Goal: Transaction & Acquisition: Book appointment/travel/reservation

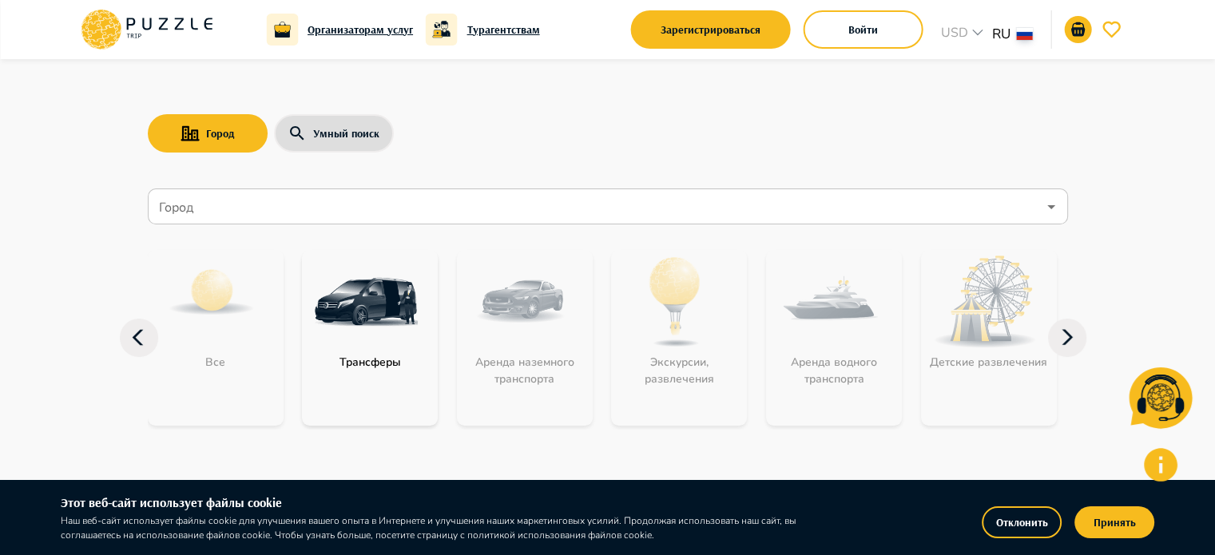
click at [355, 365] on p "Трансферы" at bounding box center [370, 362] width 77 height 17
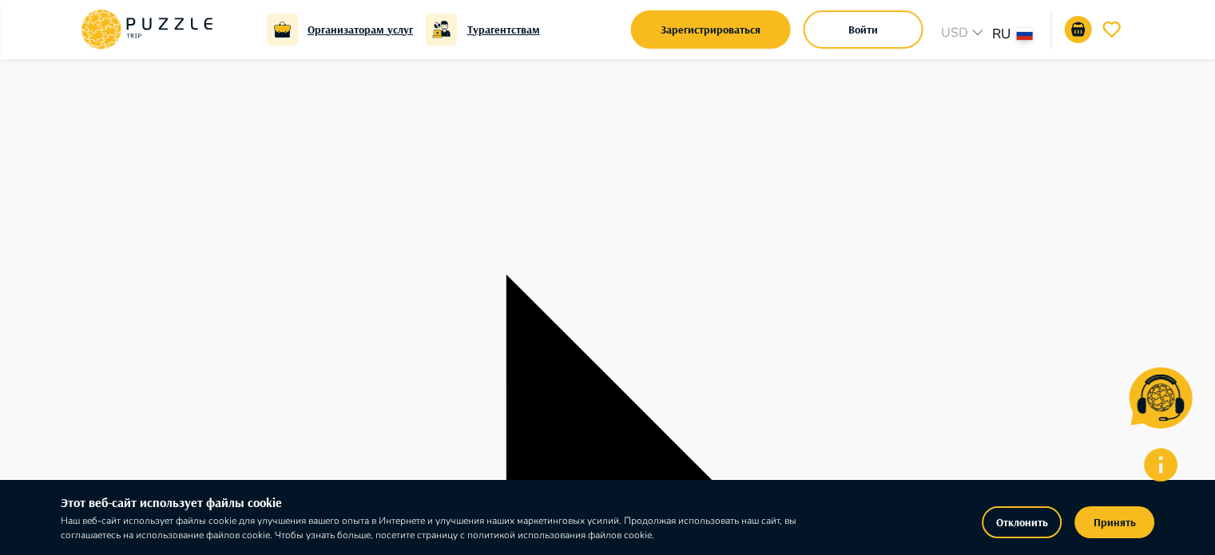
scroll to position [80, 0]
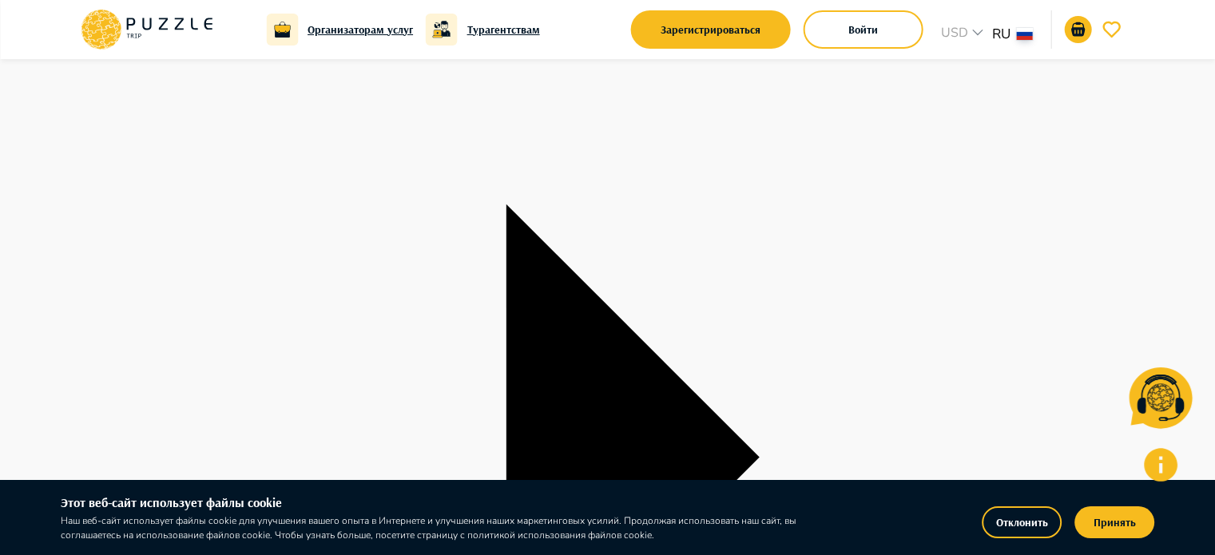
scroll to position [240, 0]
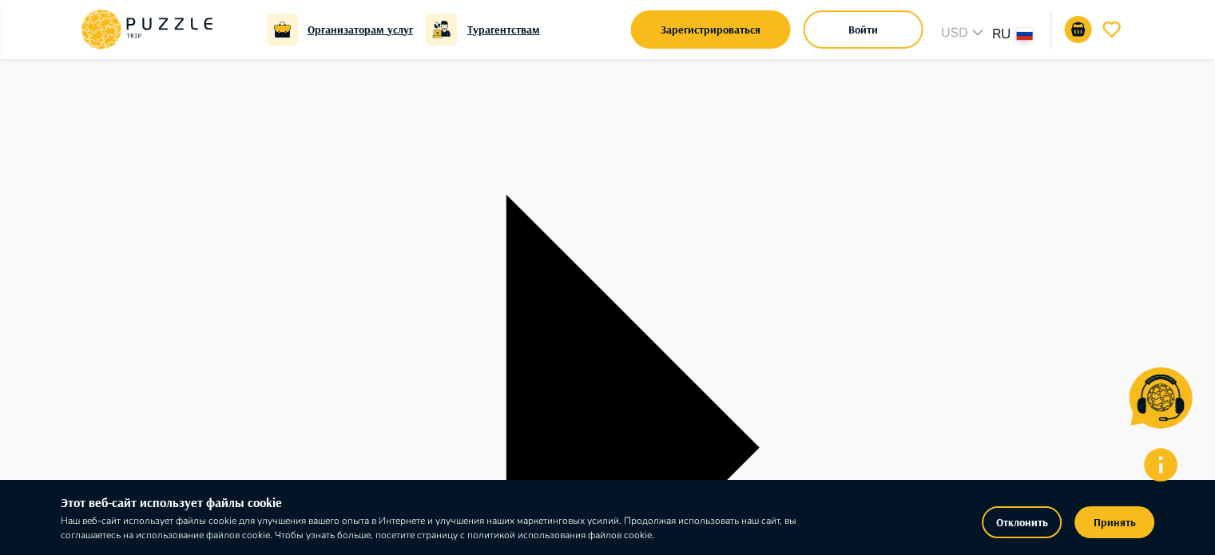
type textarea "*"
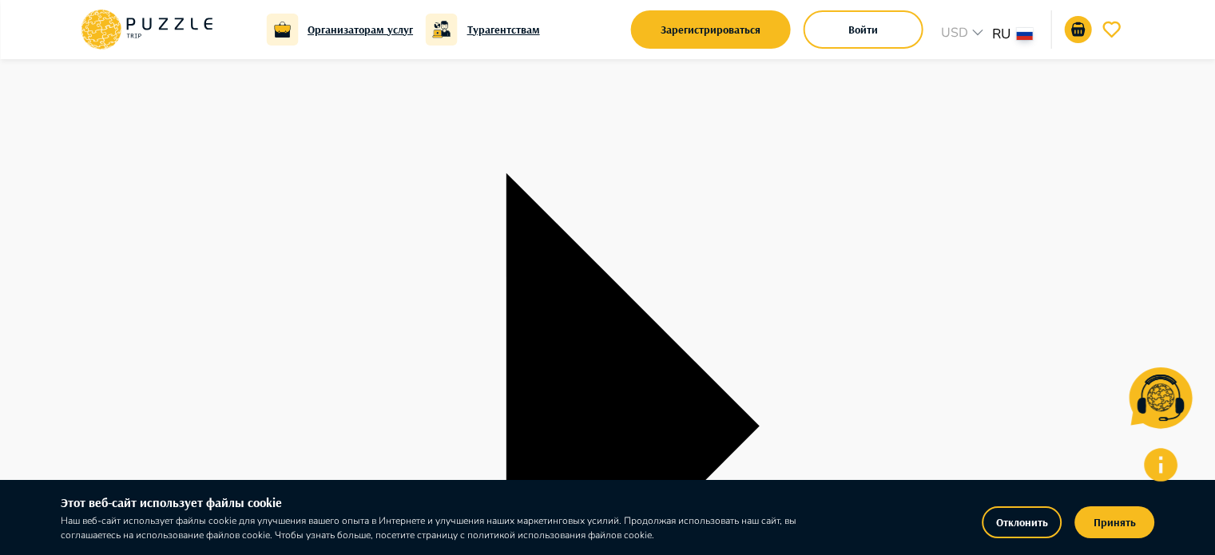
scroll to position [320, 0]
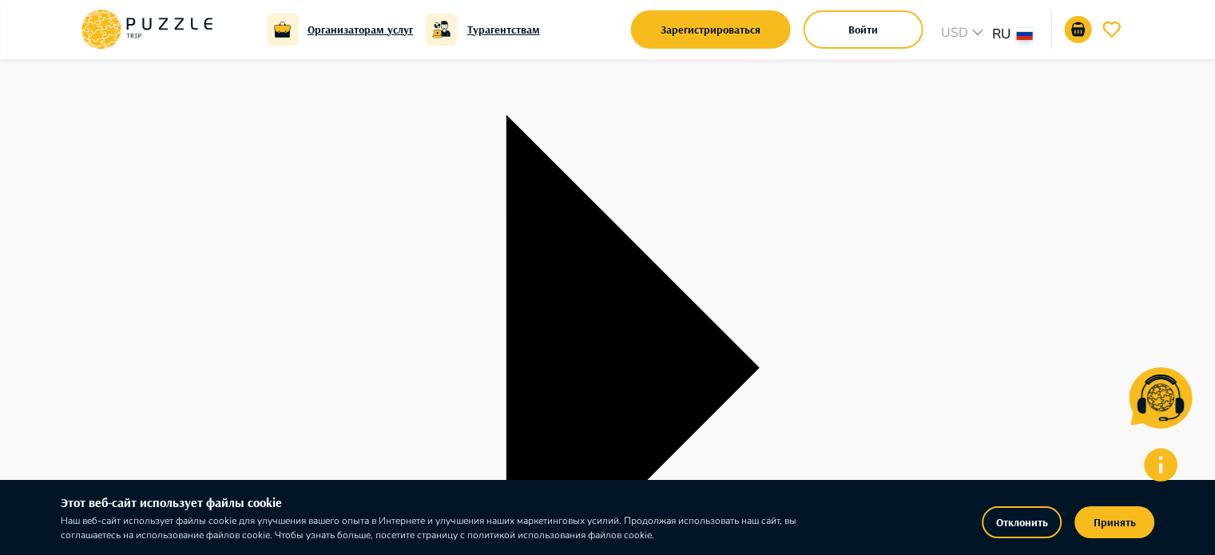
type input "**********"
type textarea "*"
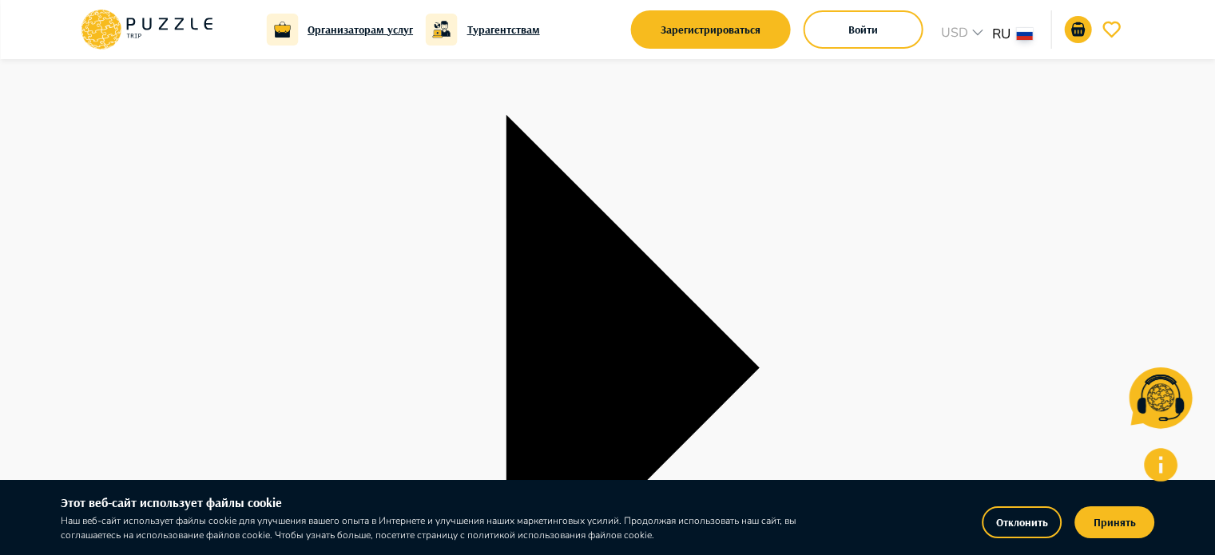
type input "**********"
type textarea "*"
type input "*"
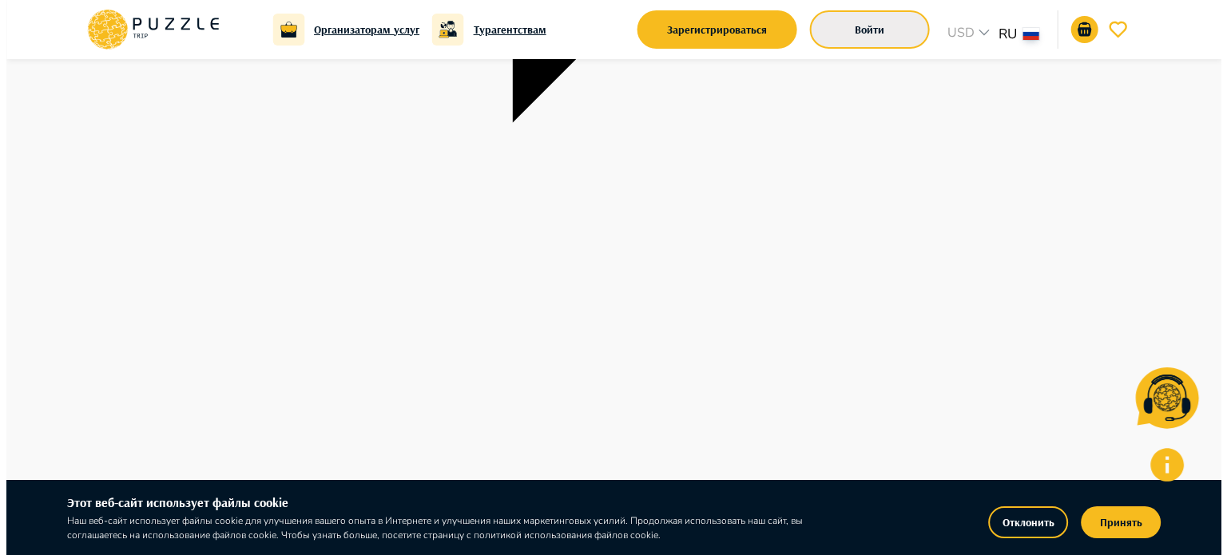
scroll to position [719, 0]
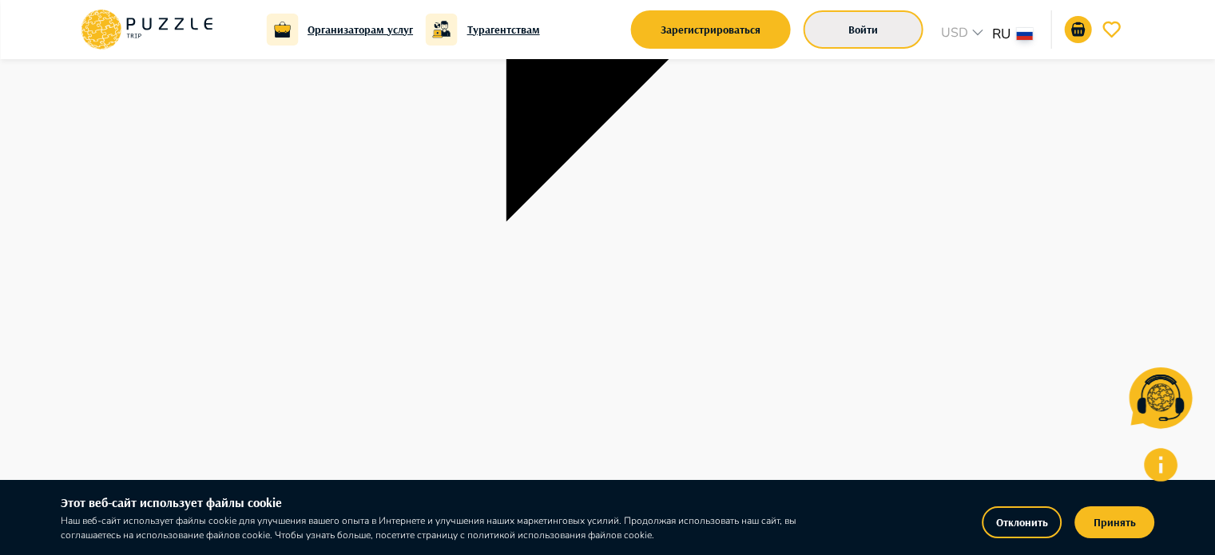
click at [862, 35] on button "Войти" at bounding box center [864, 29] width 120 height 38
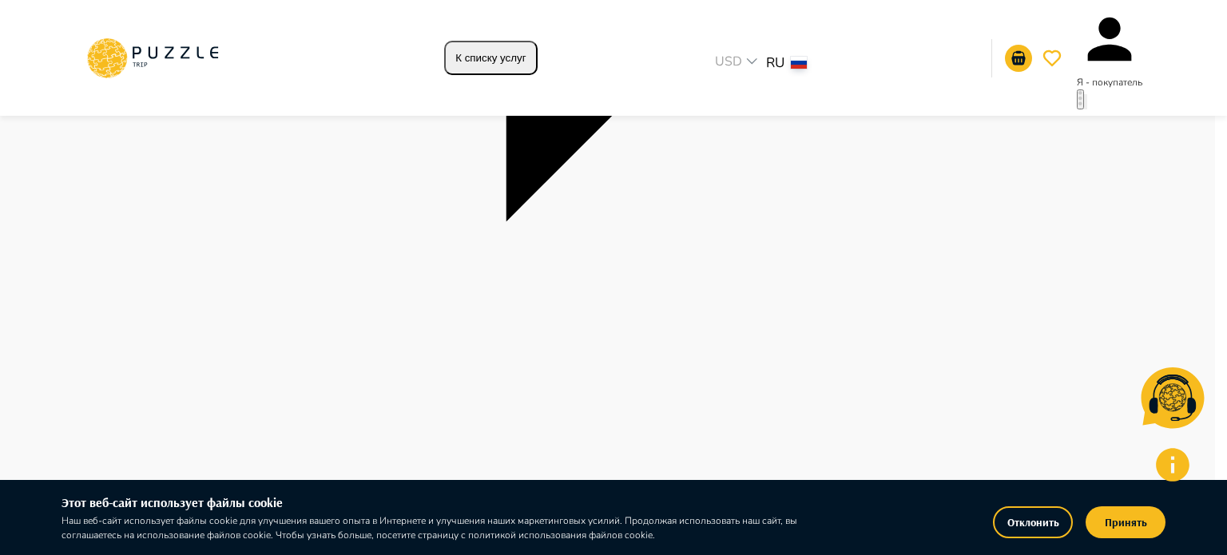
type textarea "*"
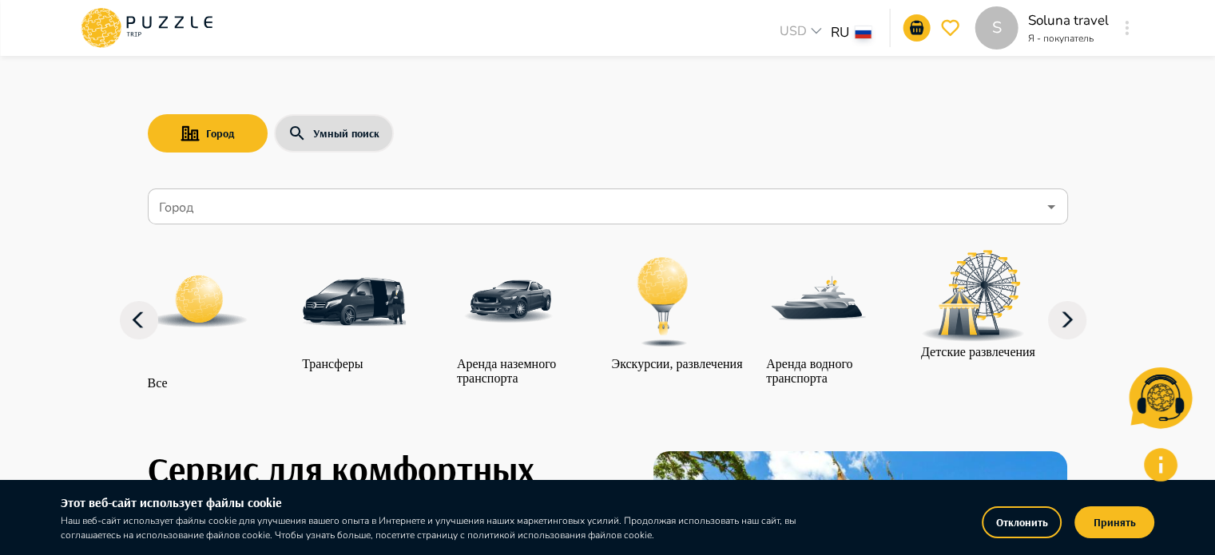
click at [289, 216] on input "Город" at bounding box center [596, 207] width 881 height 30
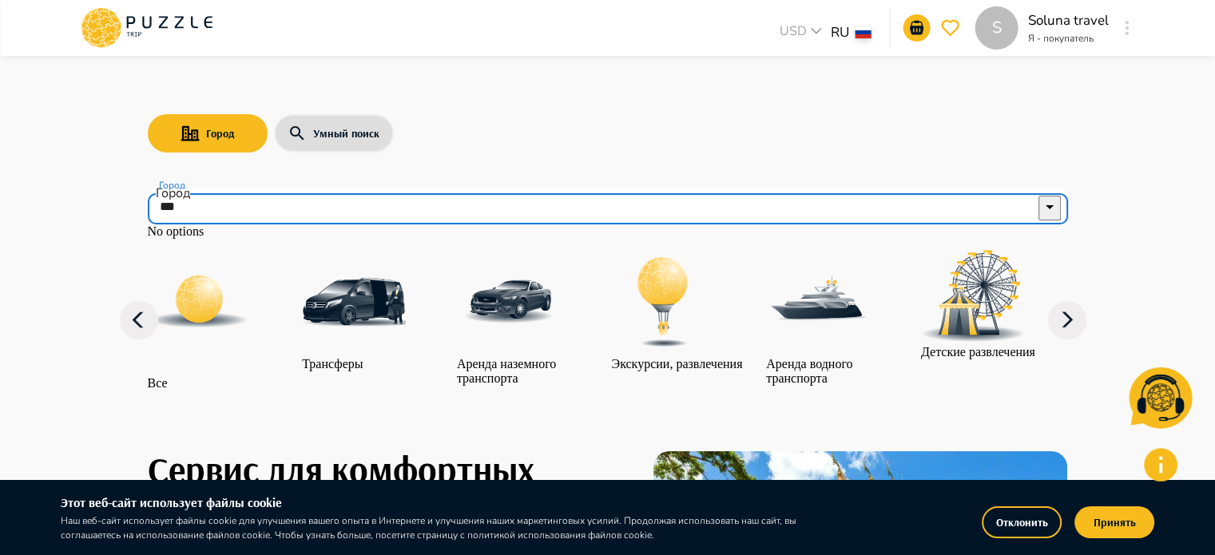
type input "****"
drag, startPoint x: 265, startPoint y: 215, endPoint x: 105, endPoint y: 218, distance: 160.6
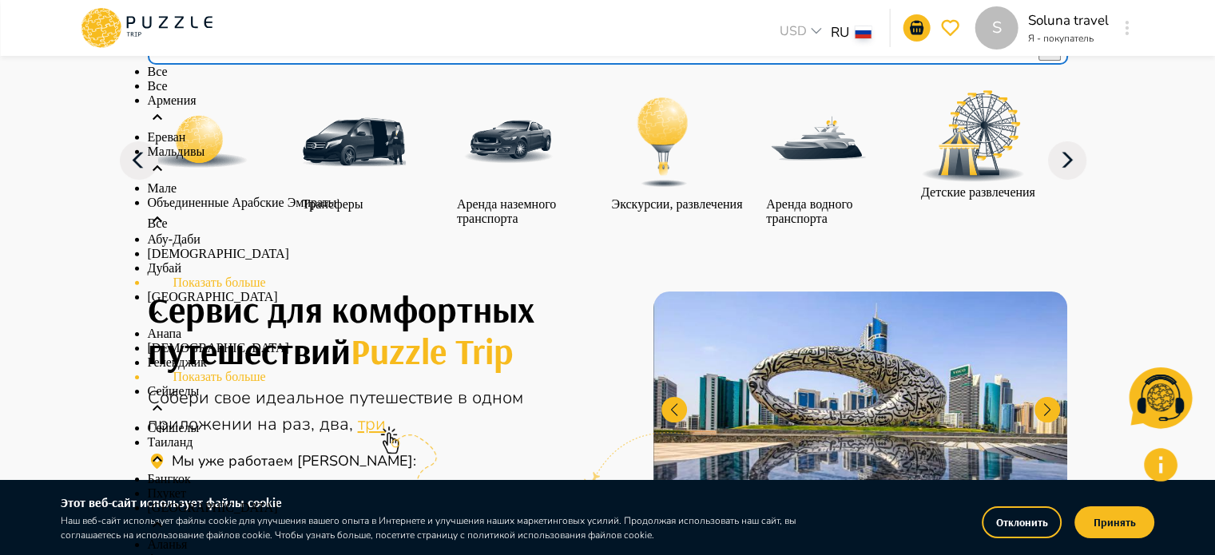
scroll to position [240, 0]
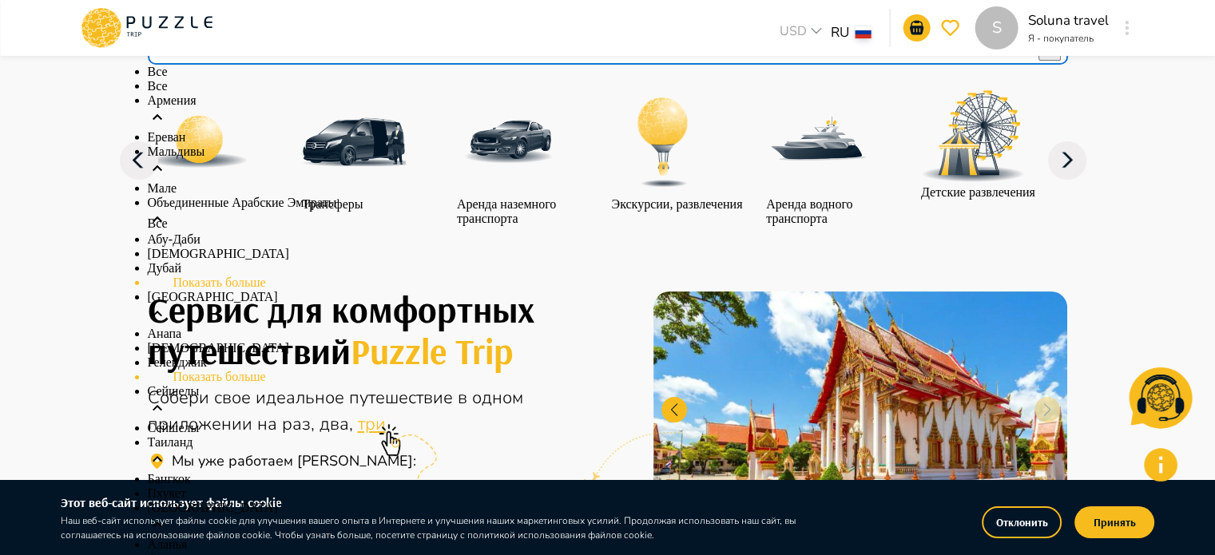
click at [235, 370] on li "Показать больше" at bounding box center [608, 377] width 920 height 14
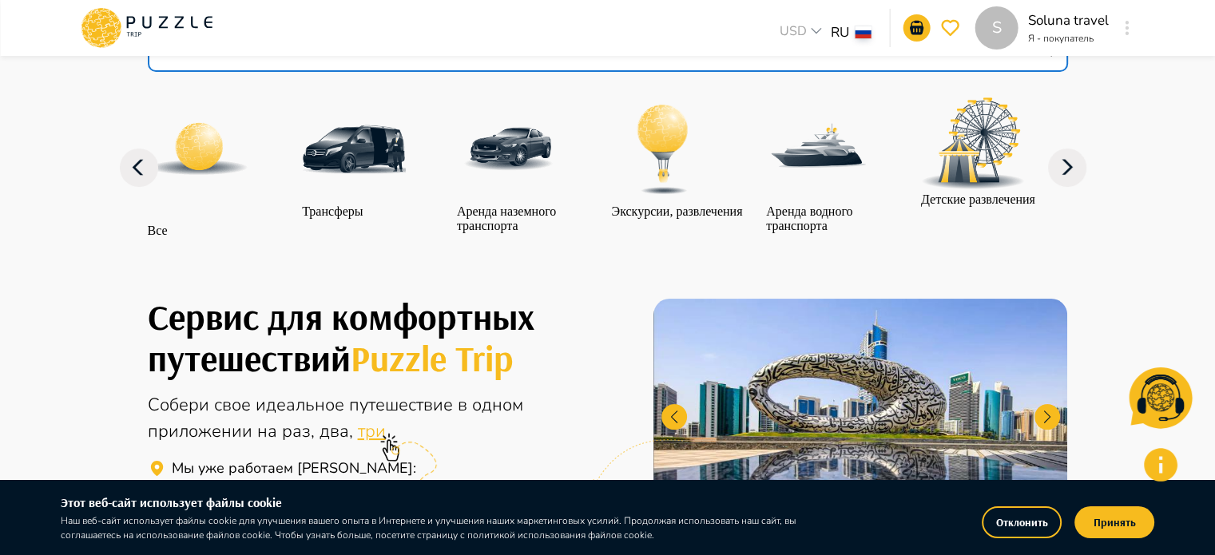
scroll to position [80, 0]
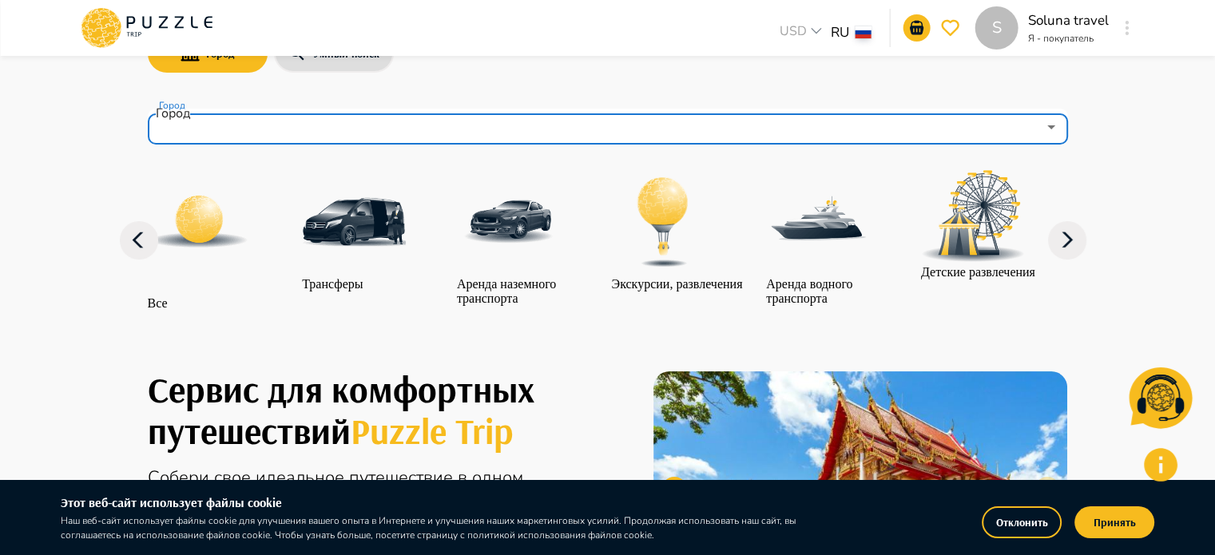
click at [211, 125] on input "Город" at bounding box center [596, 127] width 881 height 30
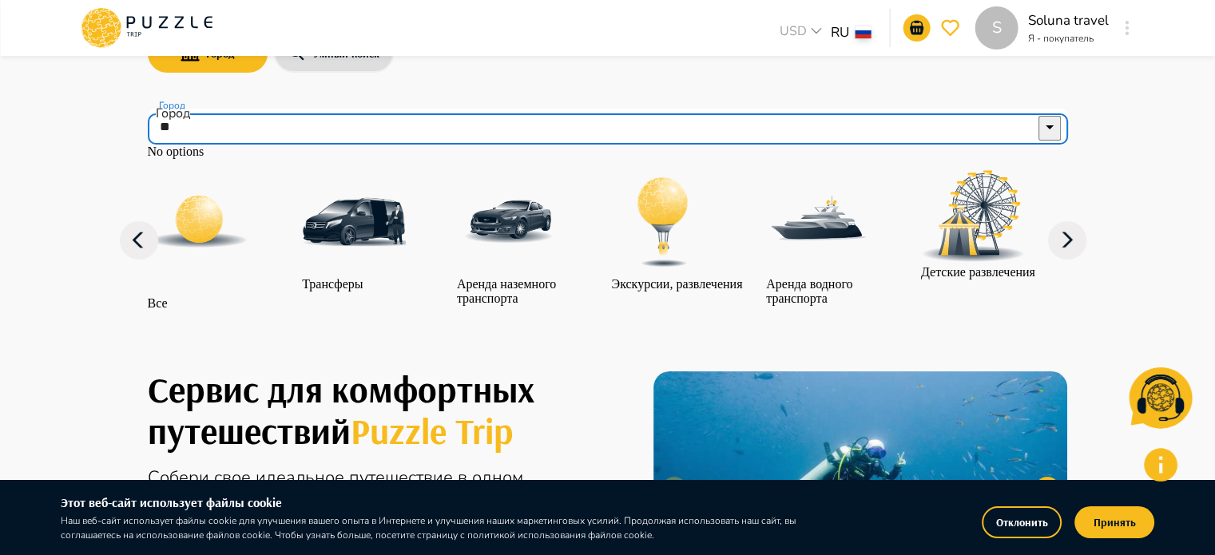
type input "*"
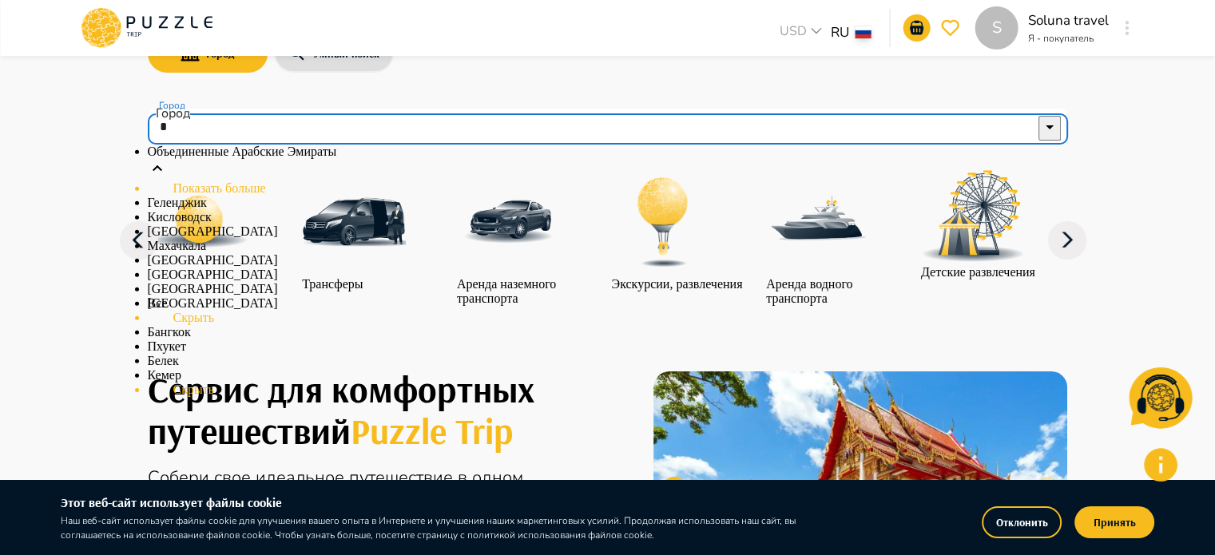
type input "*"
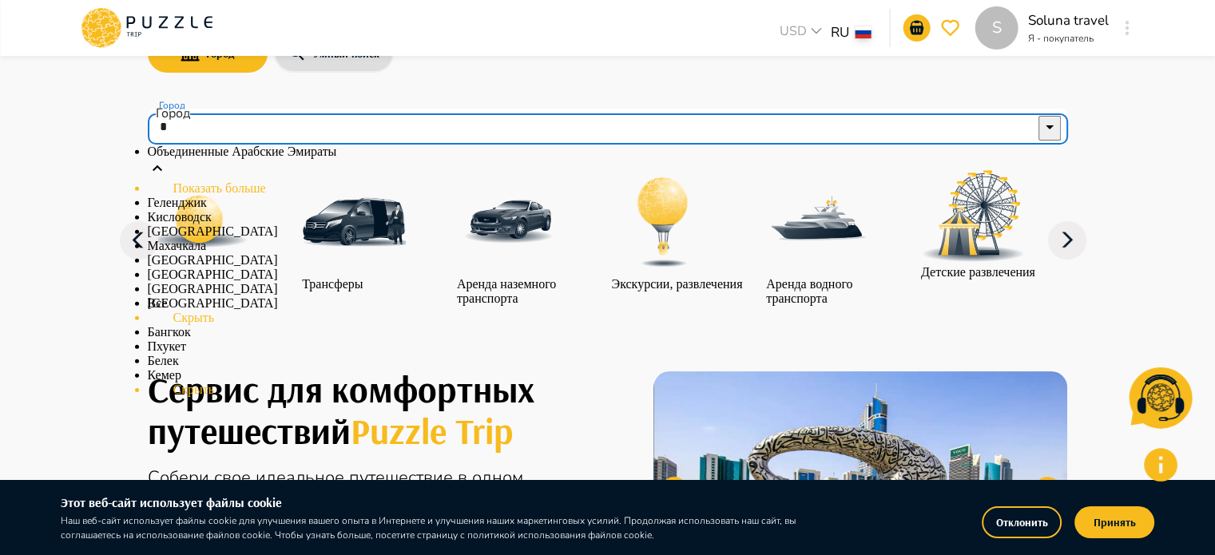
paste input "*"
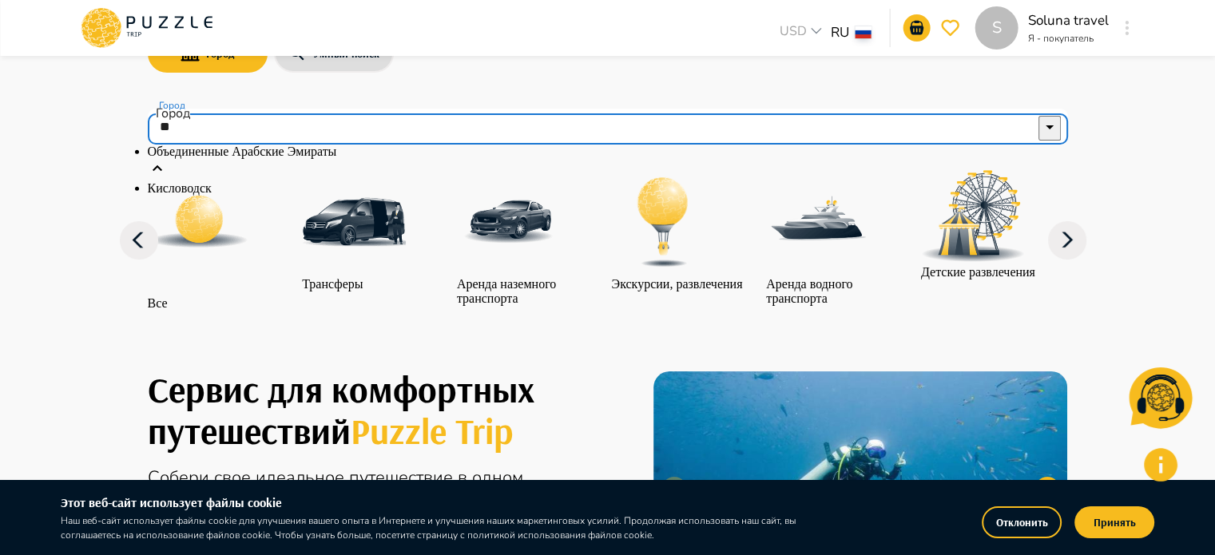
click at [275, 159] on p "Объединенные Арабские Эмираты" at bounding box center [608, 152] width 920 height 14
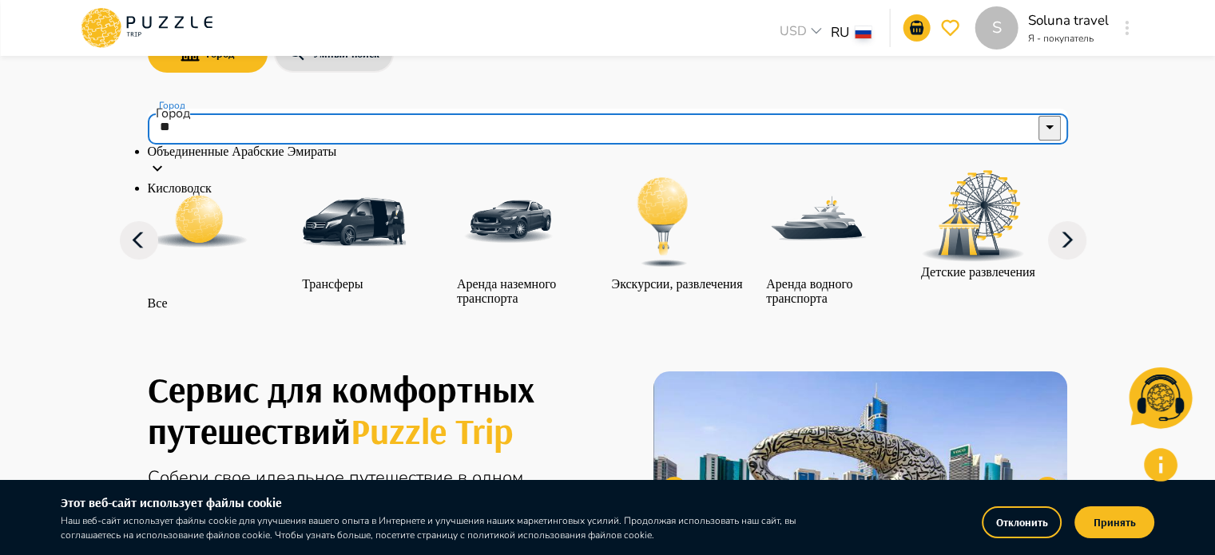
click at [394, 196] on li "Кисловодск" at bounding box center [608, 188] width 920 height 14
type input "**********"
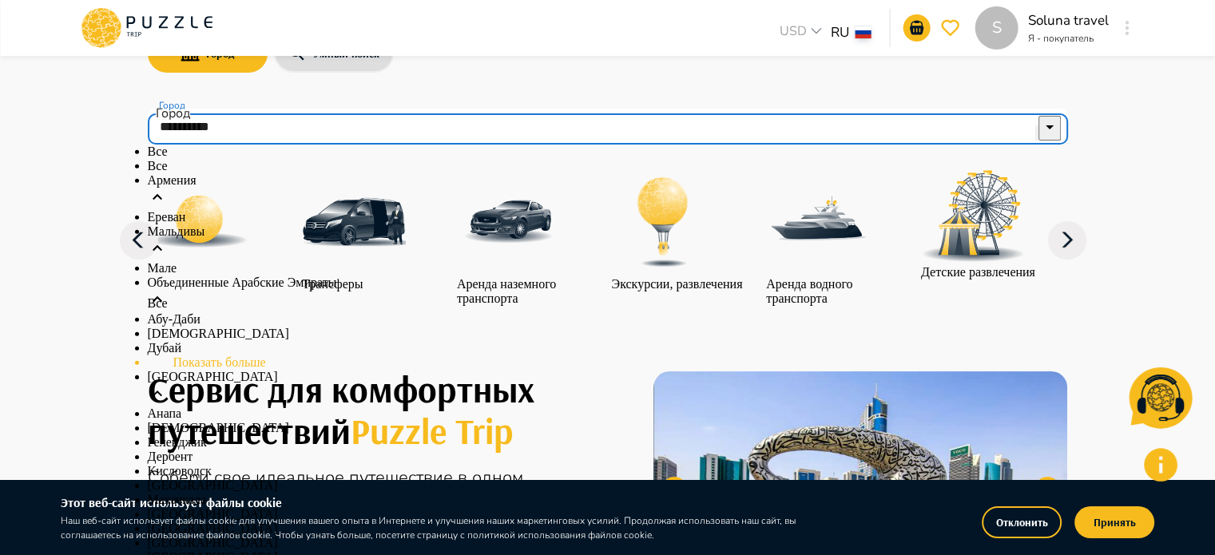
click at [304, 127] on input "**********" at bounding box center [586, 127] width 860 height 30
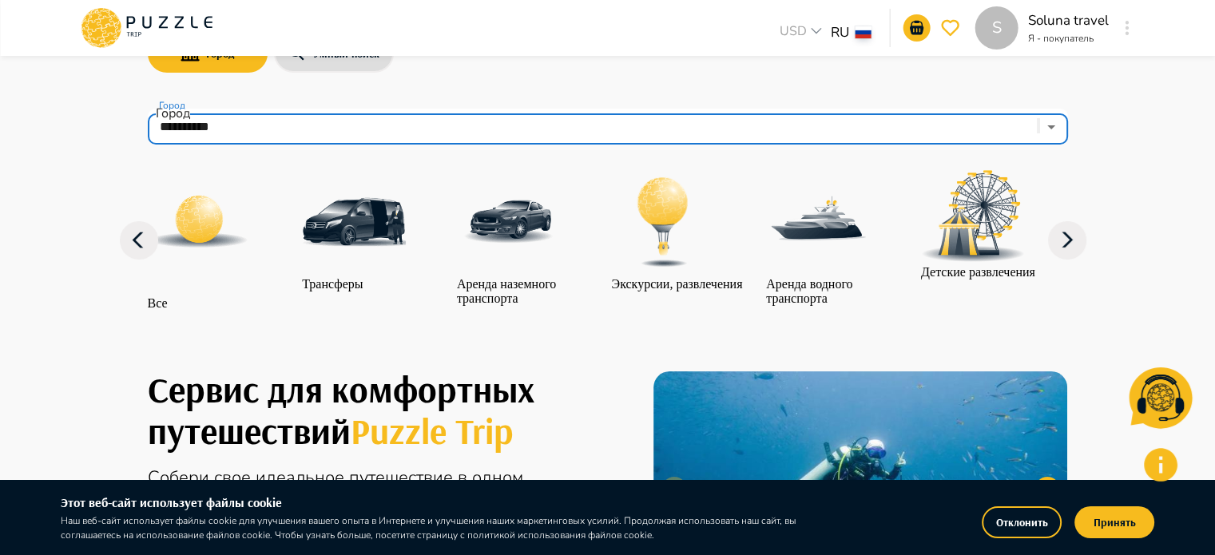
drag, startPoint x: 259, startPoint y: 150, endPoint x: 245, endPoint y: 137, distance: 18.7
click at [157, 149] on nav "**********" at bounding box center [608, 219] width 920 height 234
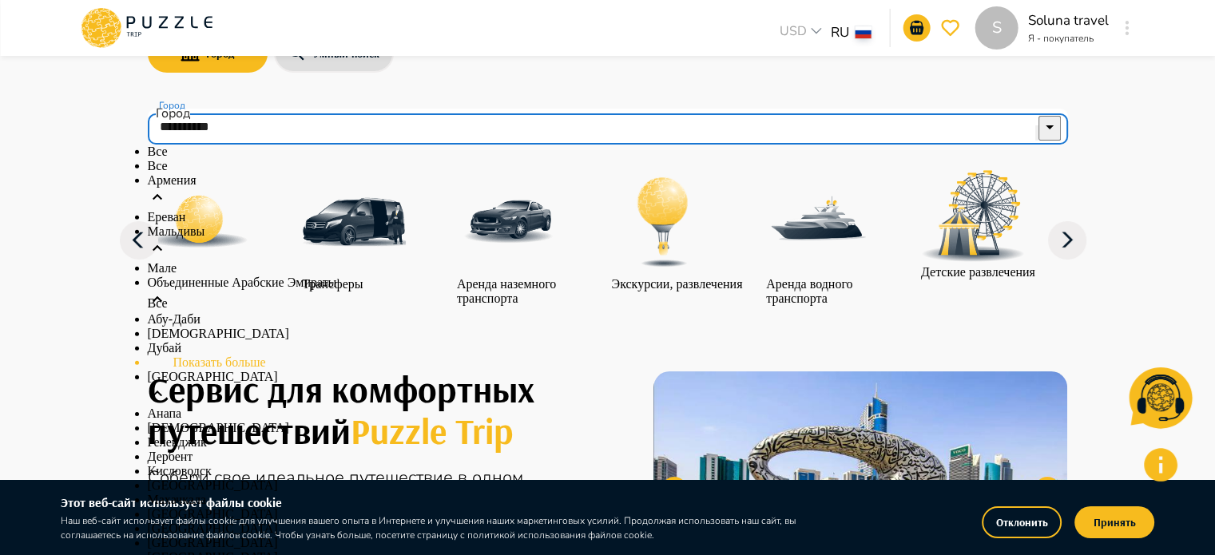
drag, startPoint x: 288, startPoint y: 121, endPoint x: 131, endPoint y: 145, distance: 158.3
click at [134, 140] on div "**********" at bounding box center [608, 157] width 959 height 357
paste input "text"
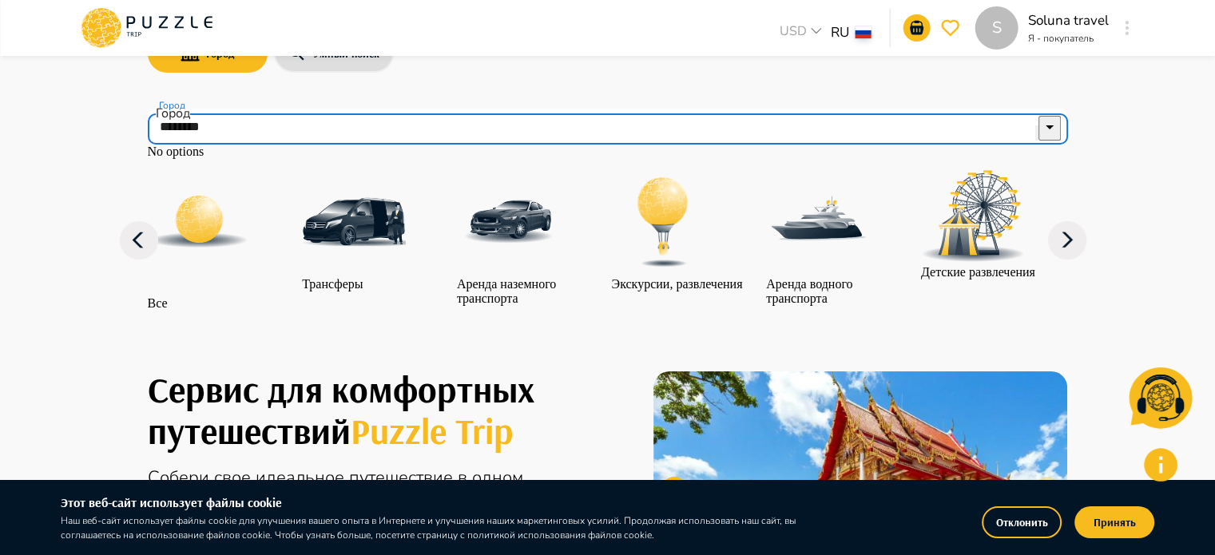
click at [227, 129] on input "********" at bounding box center [586, 127] width 860 height 30
type input "**********"
click at [141, 172] on div "**********" at bounding box center [608, 157] width 959 height 357
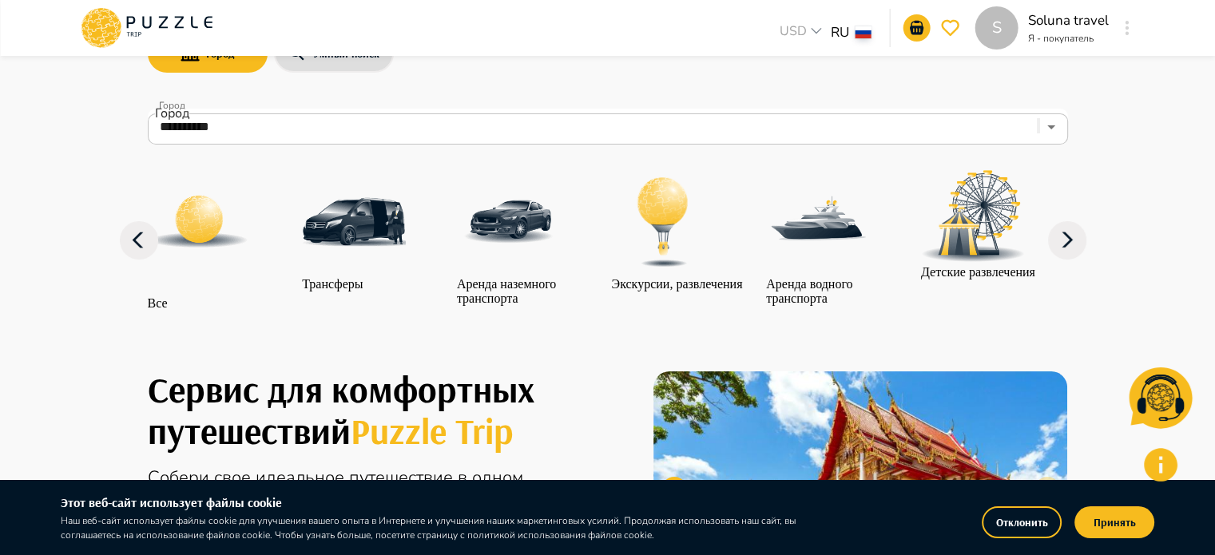
scroll to position [0, 0]
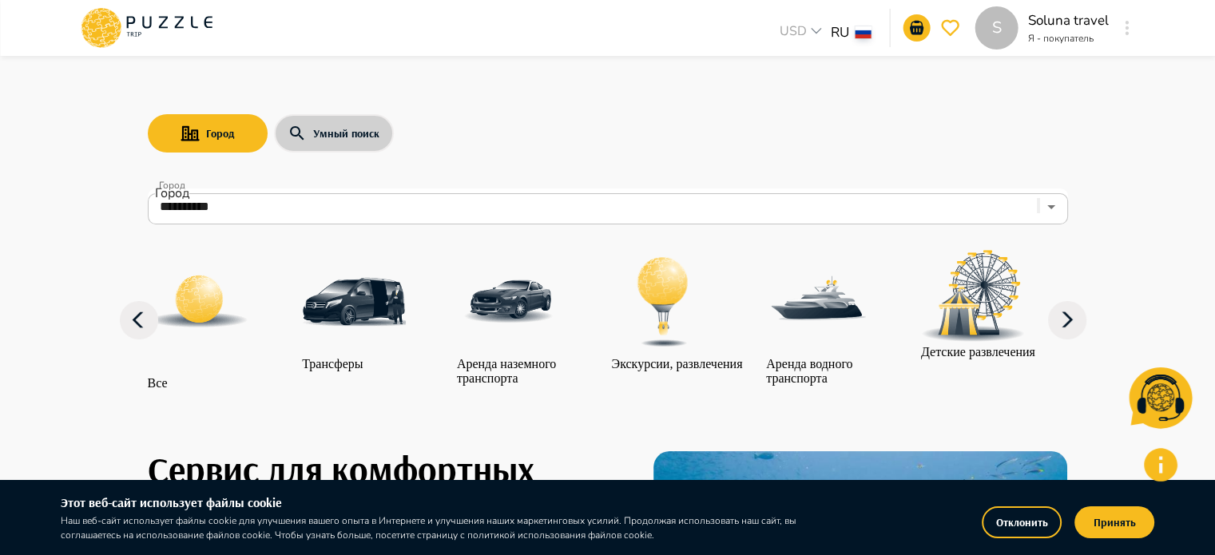
click at [300, 139] on icon "search-with-elastic-search" at bounding box center [297, 133] width 19 height 19
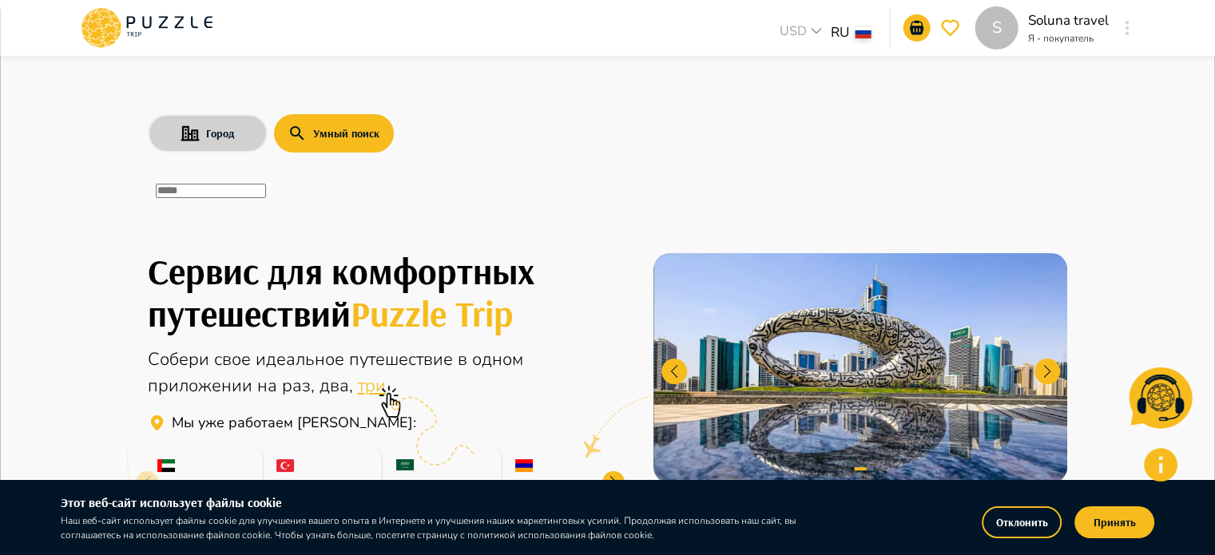
click at [222, 117] on button "Город" at bounding box center [208, 133] width 120 height 38
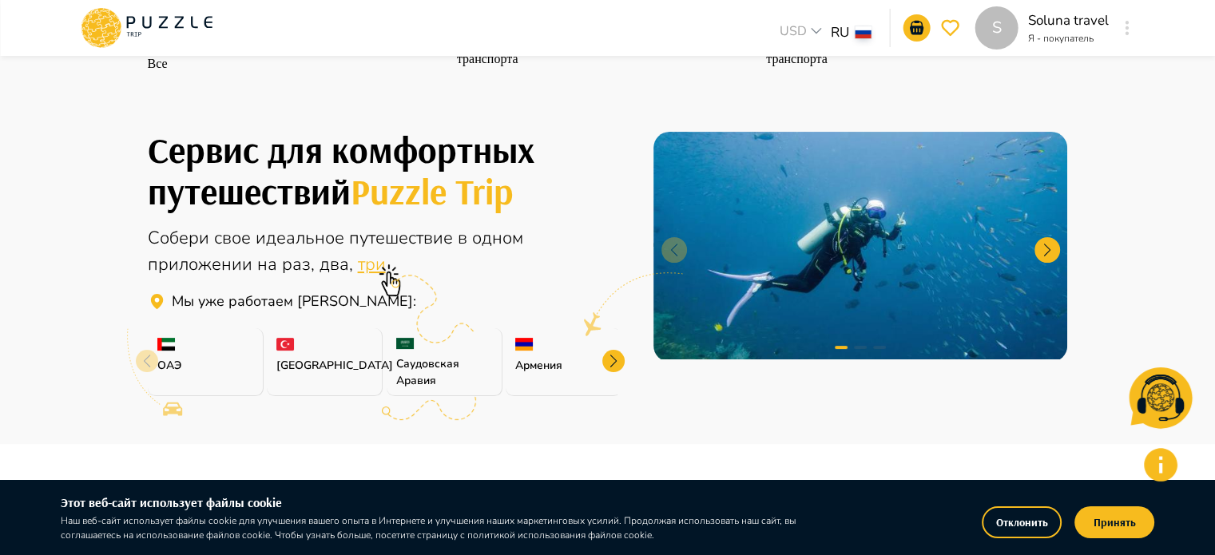
scroll to position [399, 0]
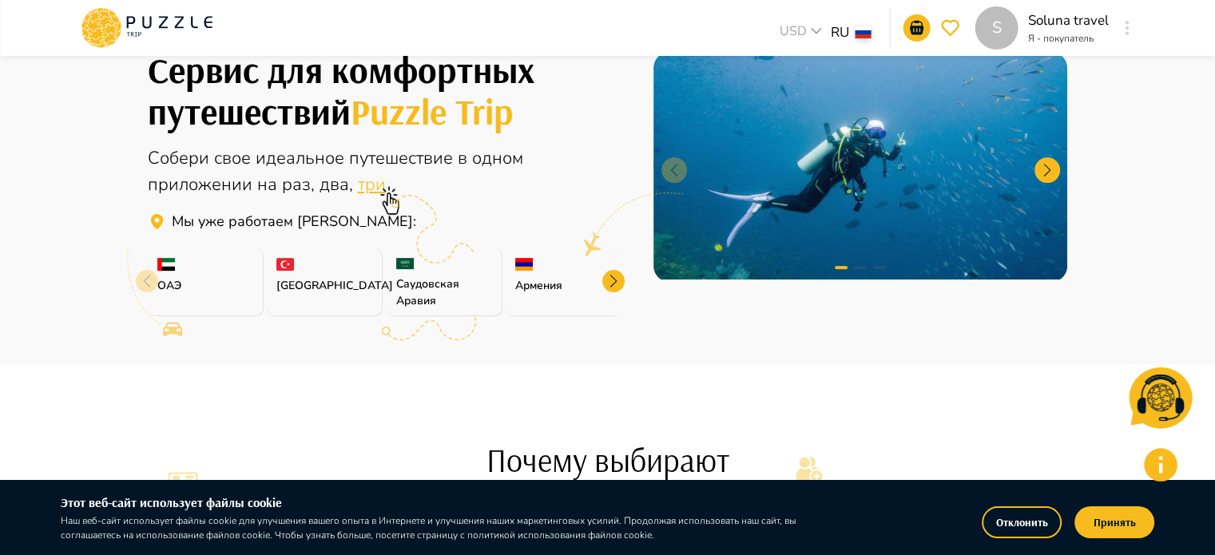
click at [610, 292] on div at bounding box center [613, 281] width 22 height 22
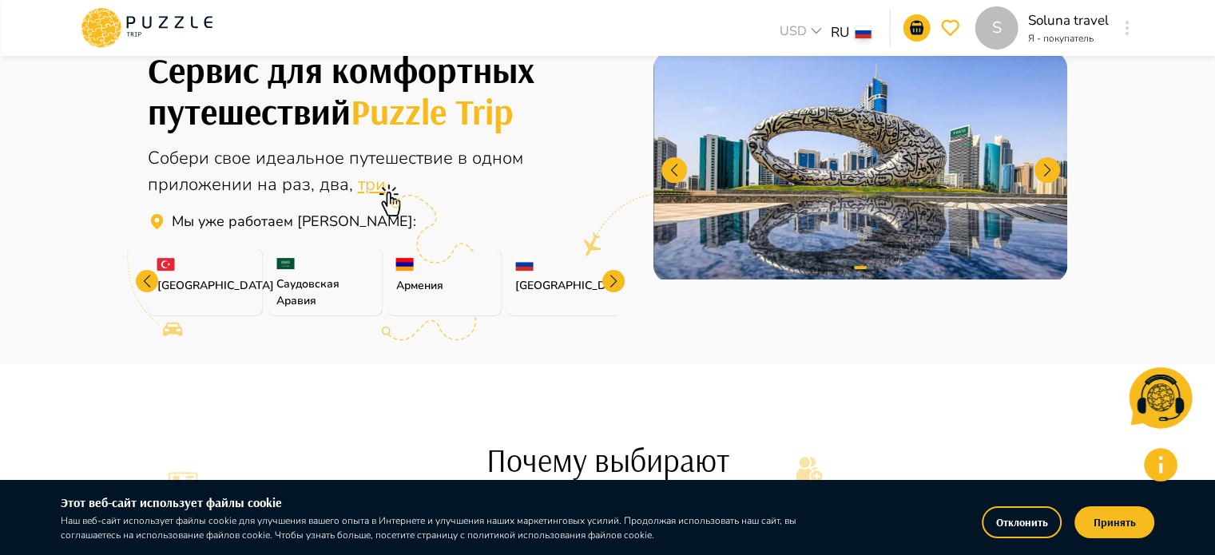
click at [610, 292] on div at bounding box center [613, 281] width 22 height 22
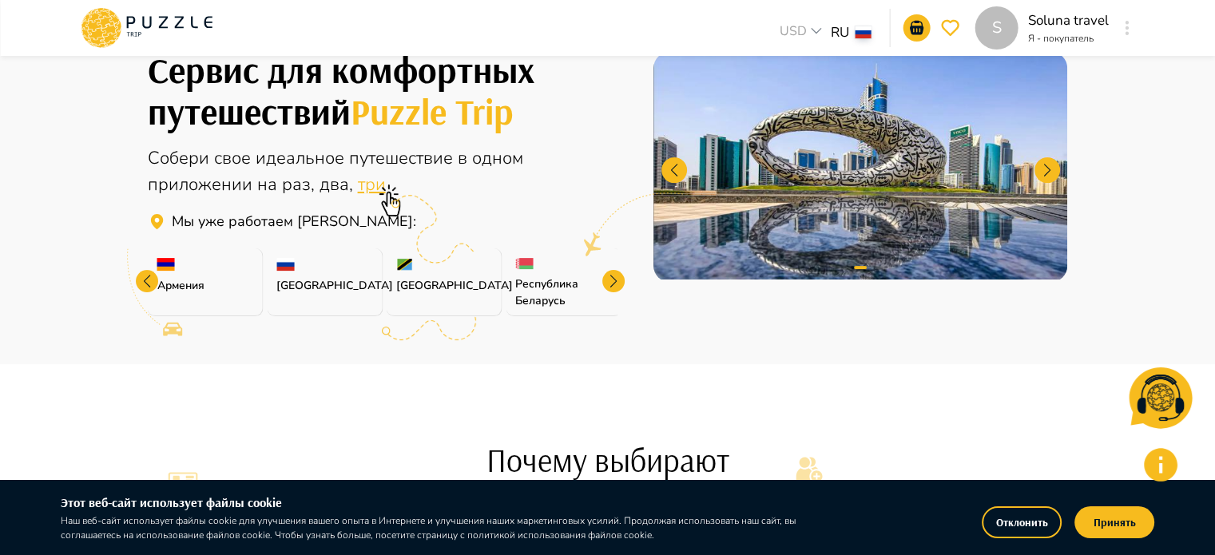
click at [610, 292] on div at bounding box center [613, 281] width 22 height 22
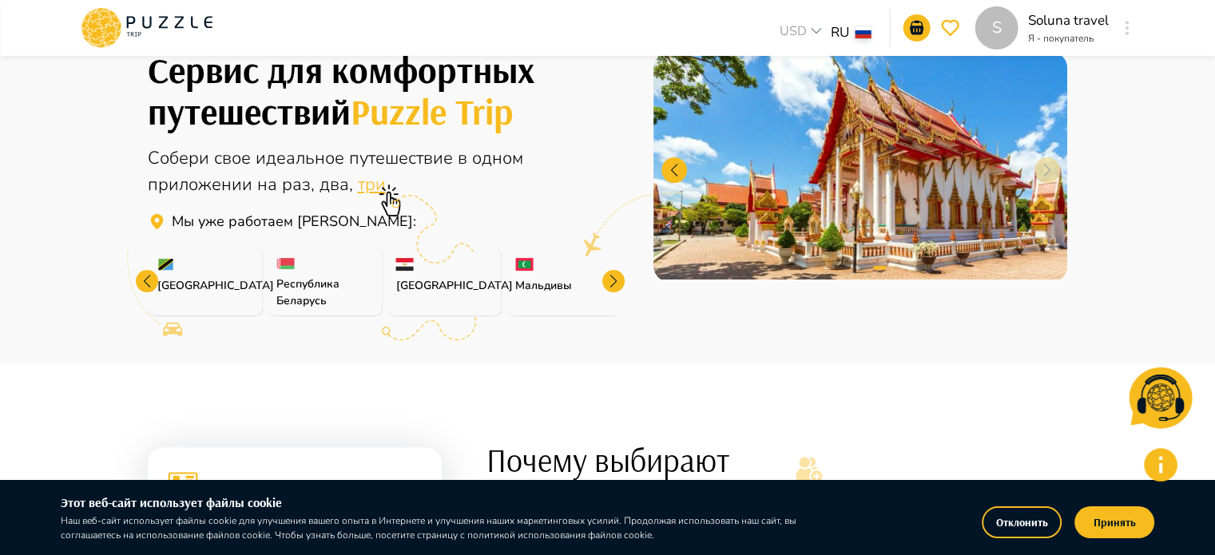
click at [610, 292] on div at bounding box center [613, 281] width 22 height 22
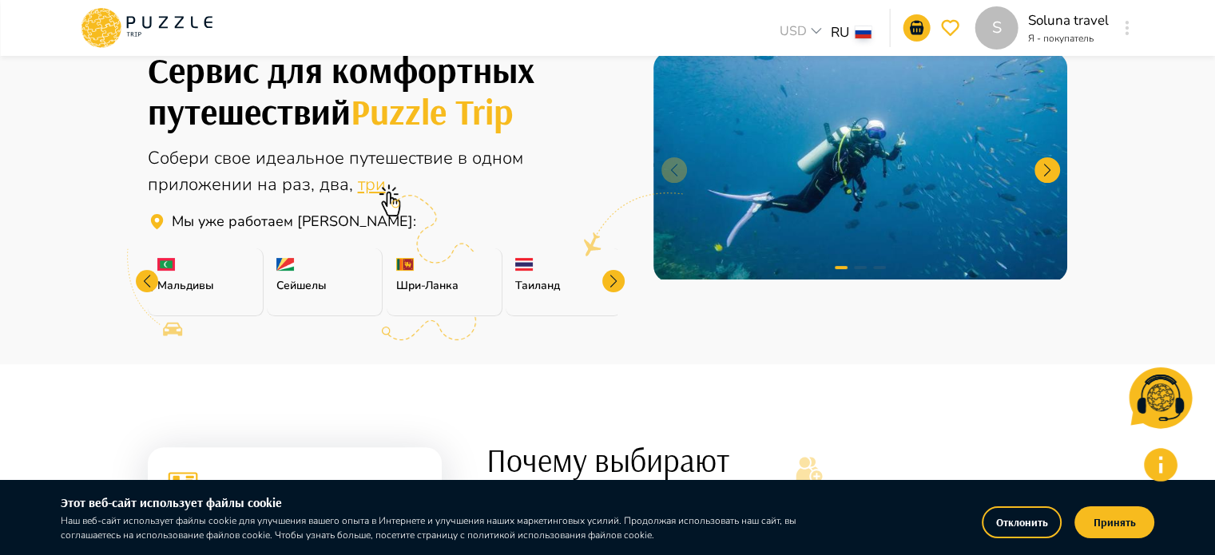
click at [610, 292] on div at bounding box center [613, 281] width 22 height 22
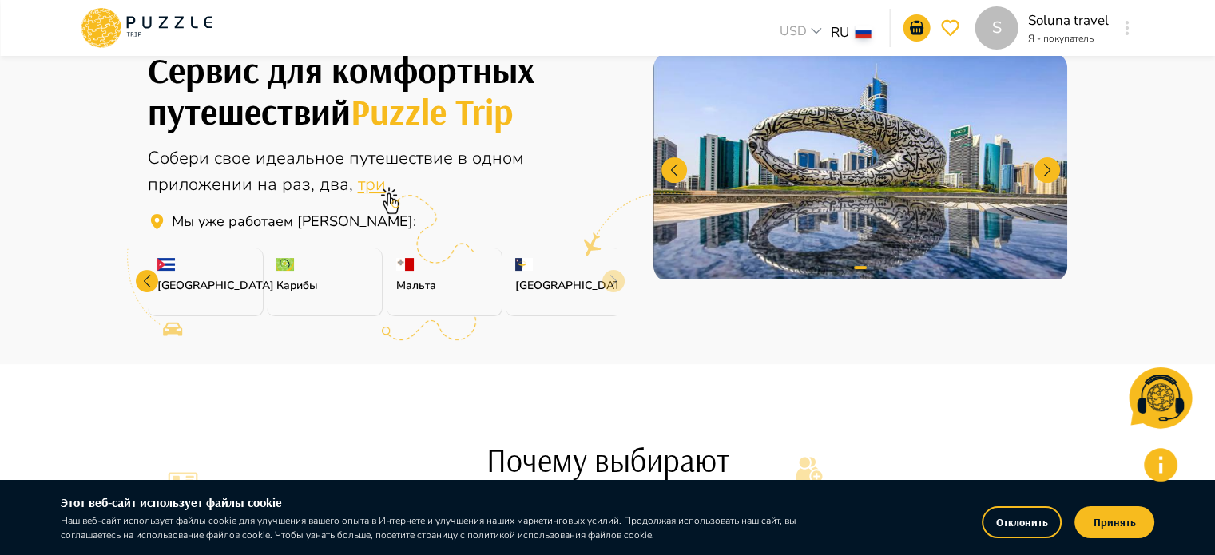
click at [610, 294] on p "Азорские острова" at bounding box center [563, 285] width 96 height 17
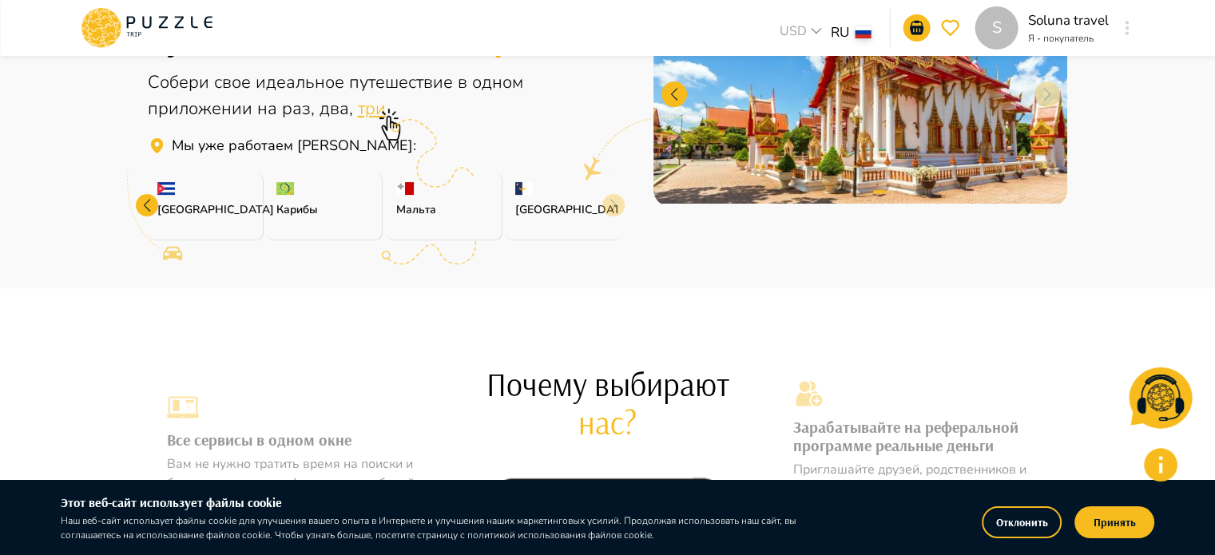
scroll to position [479, 0]
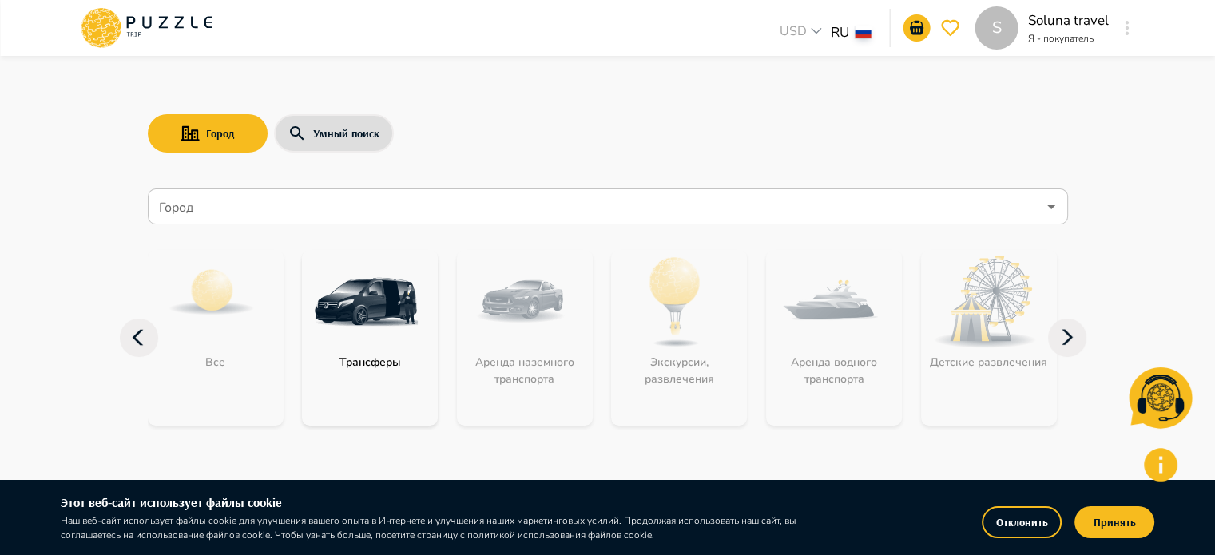
click at [363, 332] on img "category-get_transfer" at bounding box center [366, 302] width 104 height 104
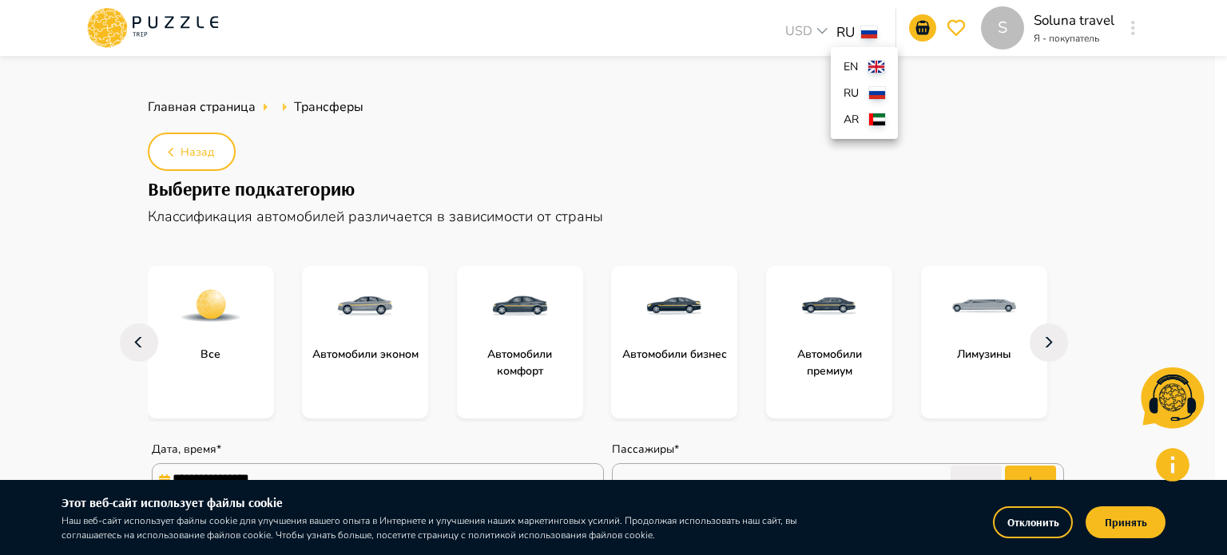
type textarea "*"
click at [862, 66] on p "en" at bounding box center [853, 66] width 18 height 17
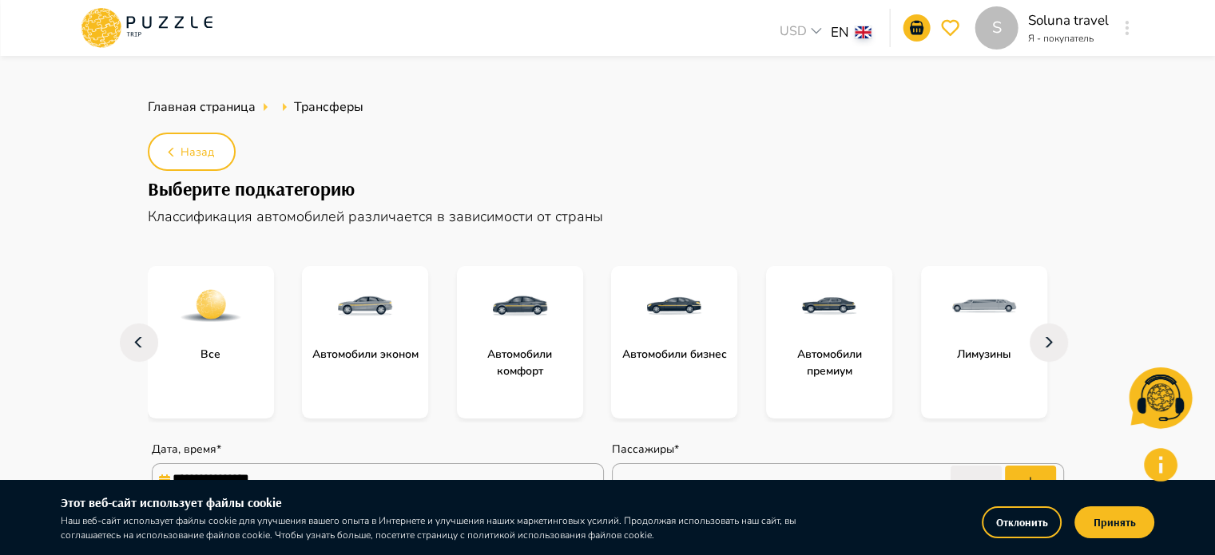
click at [797, 117] on ul "Главная страница Трансферы" at bounding box center [608, 107] width 920 height 32
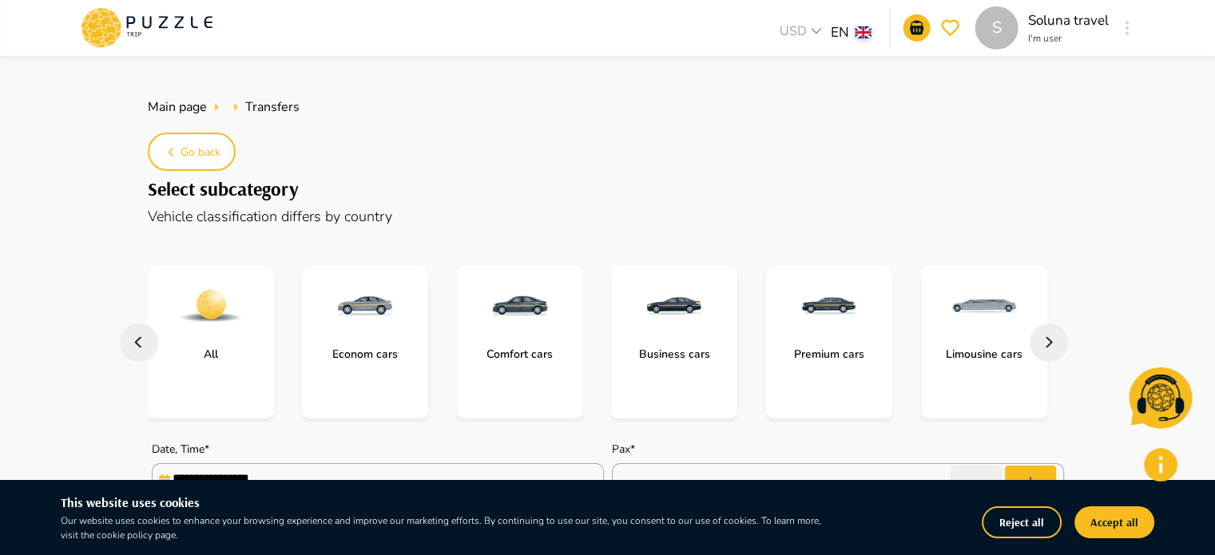
click at [364, 354] on p "Econom cars" at bounding box center [364, 354] width 81 height 17
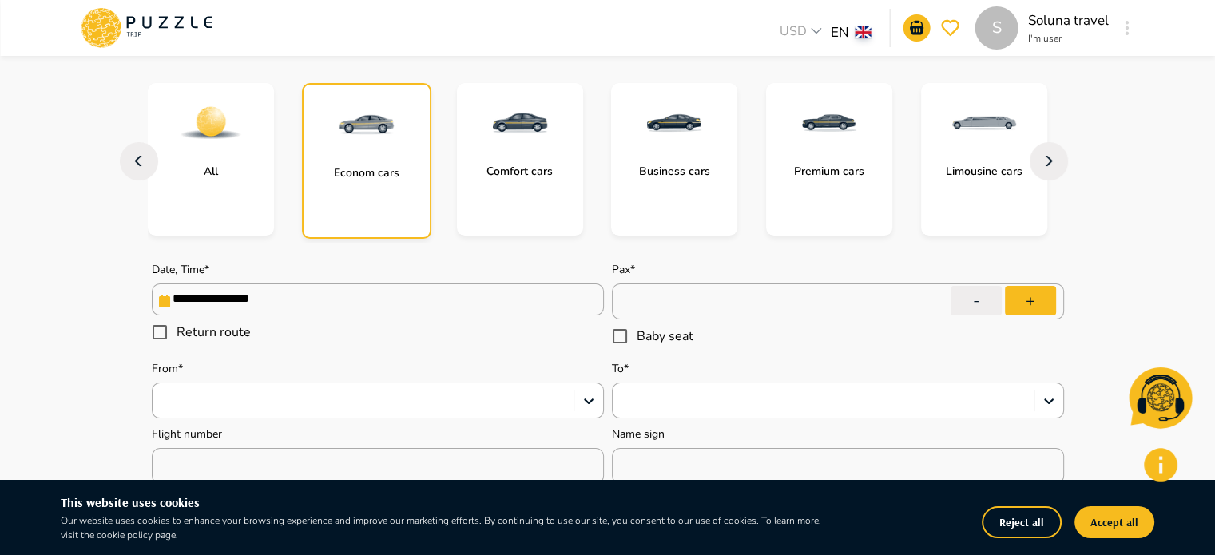
type textarea "*"
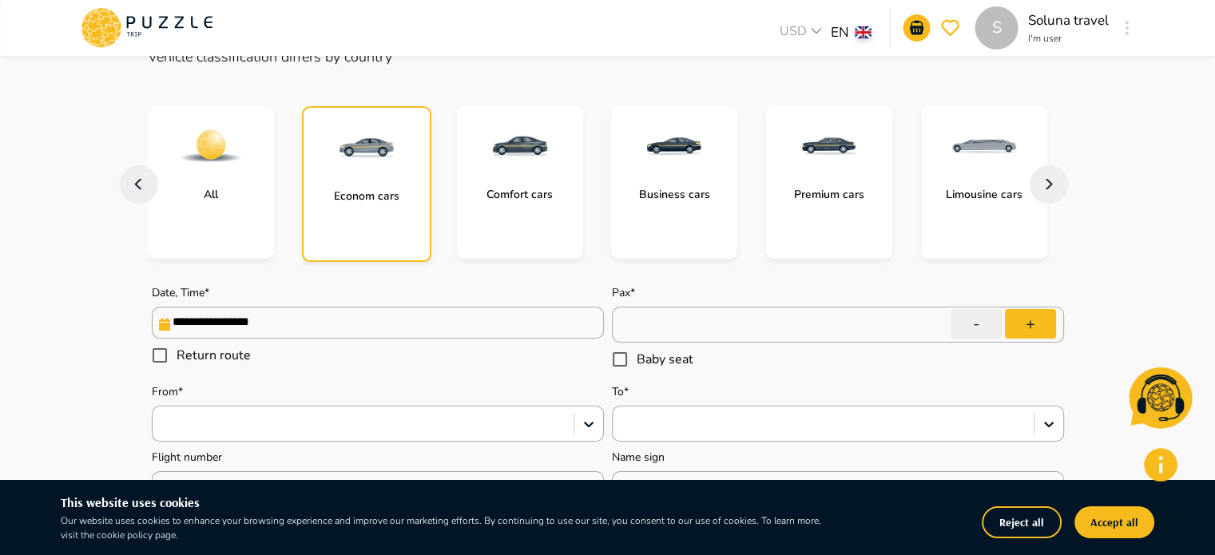
scroll to position [240, 0]
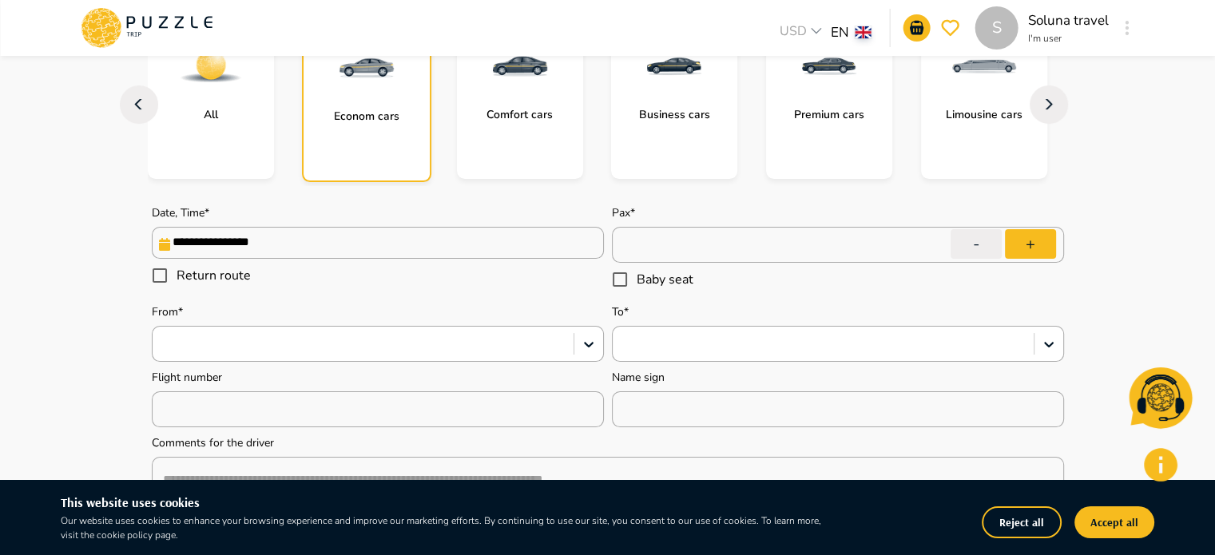
click at [223, 239] on input "**********" at bounding box center [378, 243] width 452 height 32
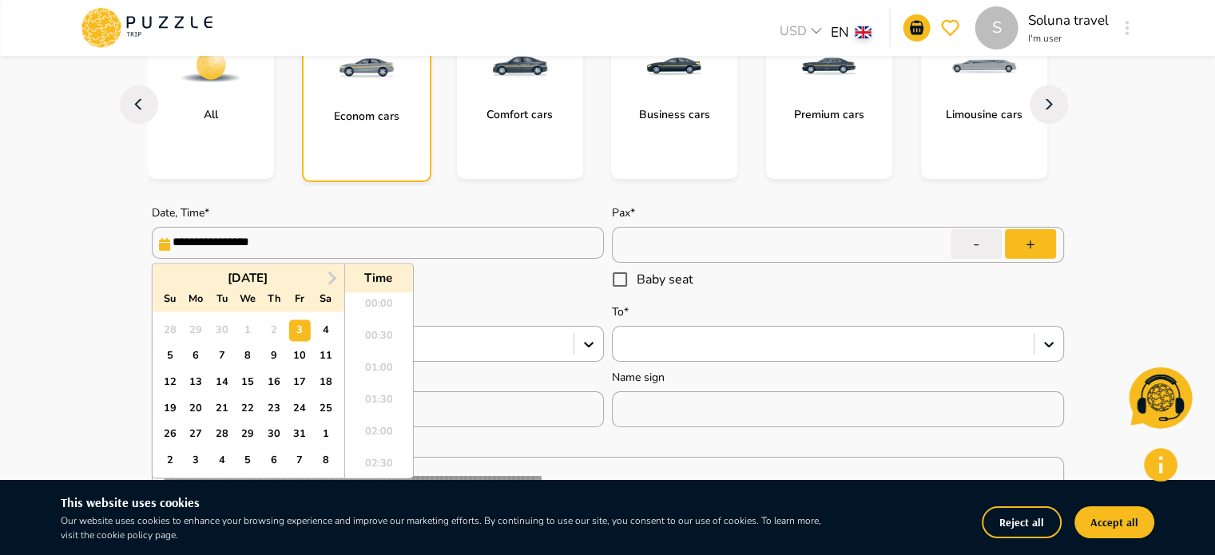
scroll to position [722, 0]
click at [319, 360] on div "11" at bounding box center [326, 356] width 22 height 22
type input "**********"
type textarea "*"
click at [374, 349] on li "12:00" at bounding box center [378, 353] width 68 height 32
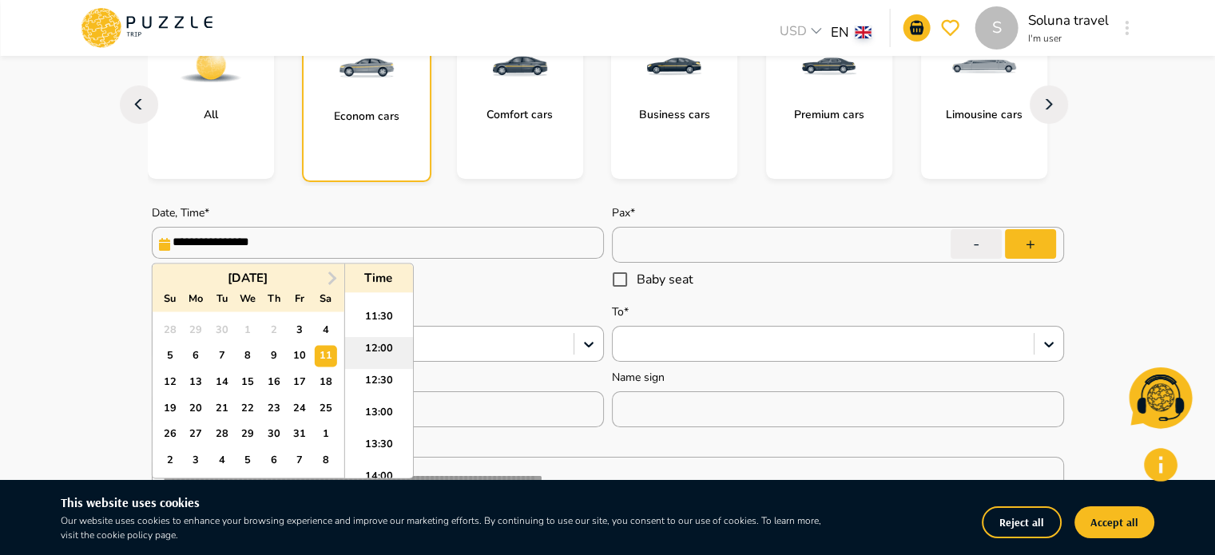
type input "**********"
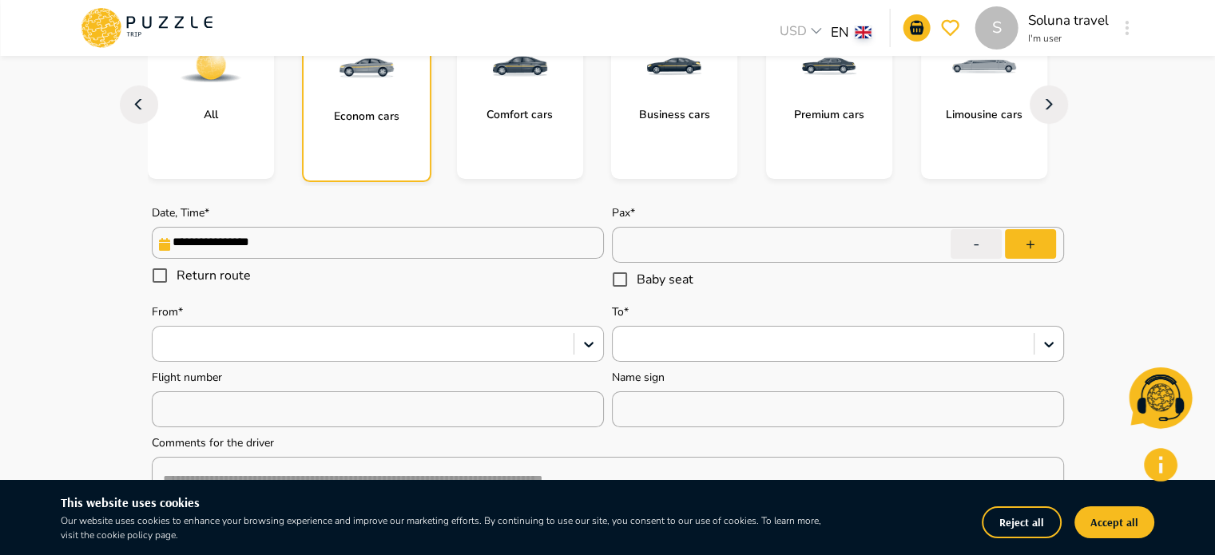
click at [265, 349] on div at bounding box center [363, 344] width 405 height 21
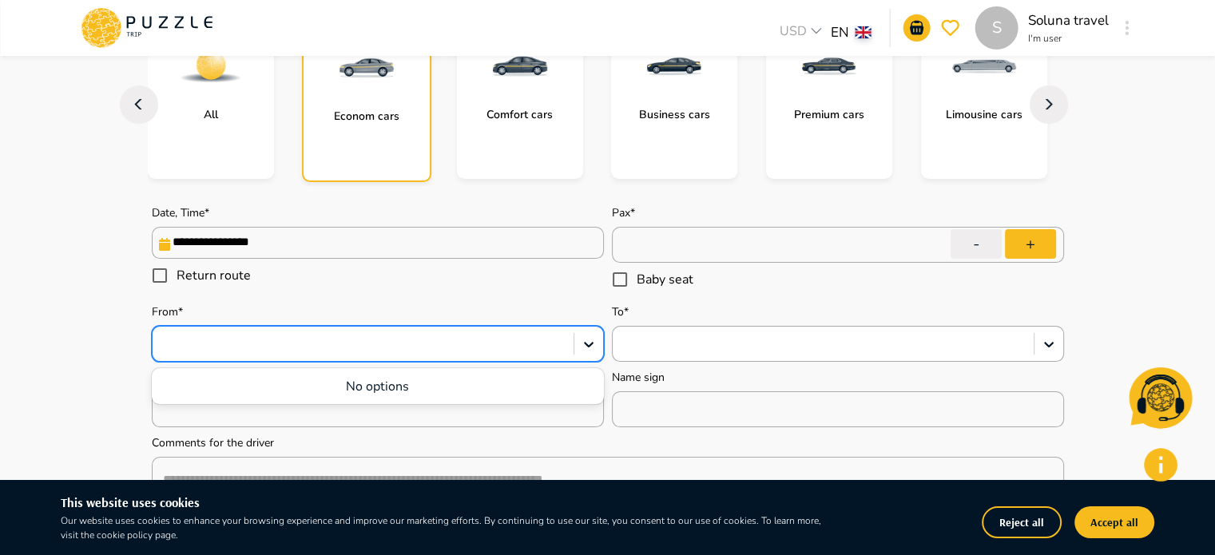
type textarea "*"
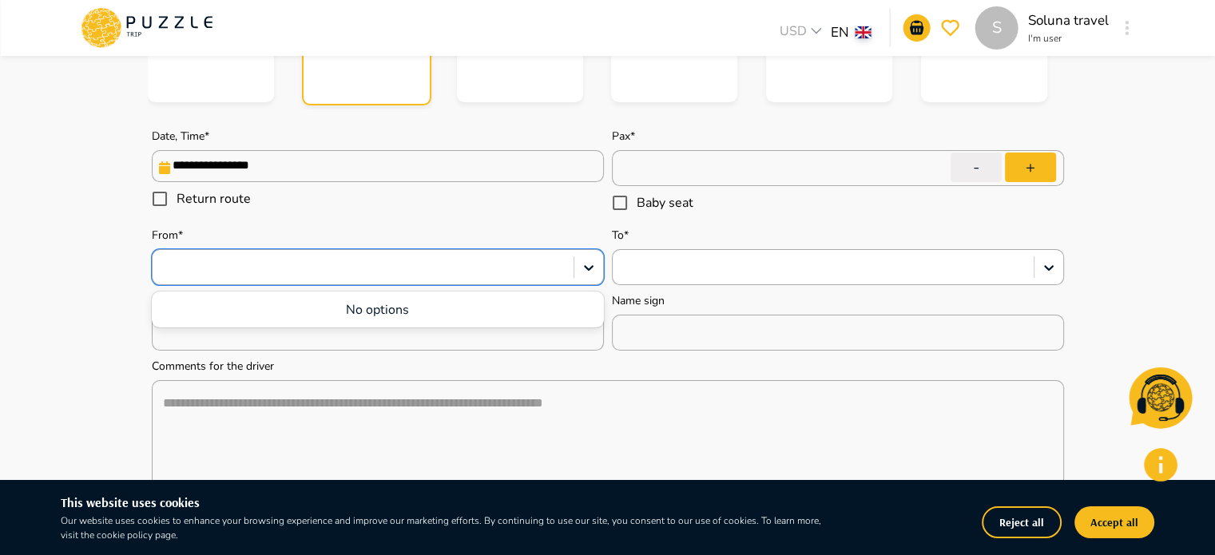
scroll to position [399, 0]
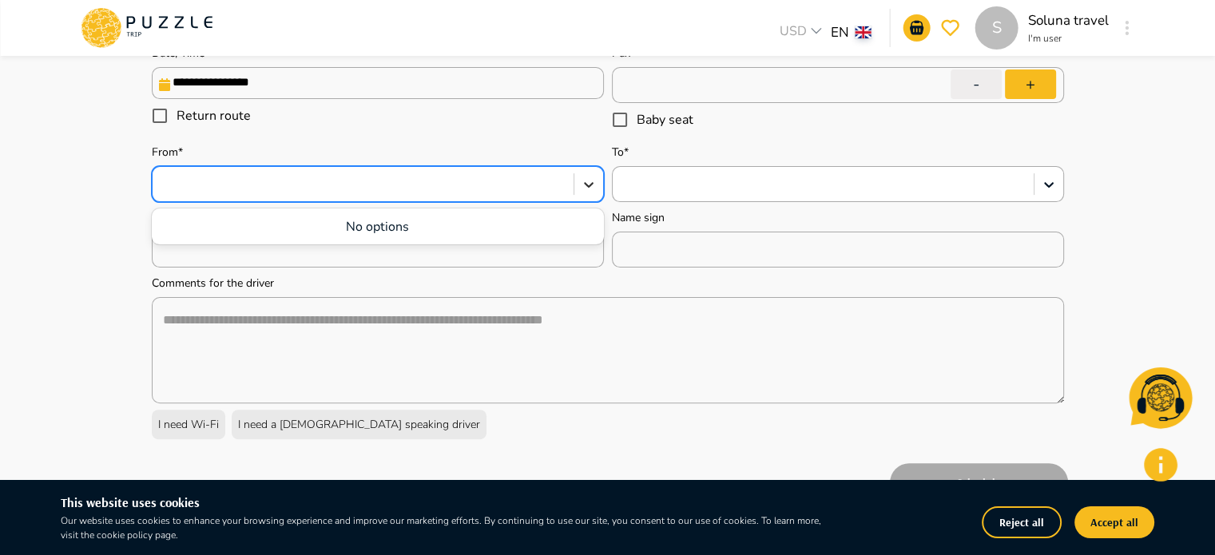
click at [581, 186] on icon at bounding box center [589, 185] width 16 height 16
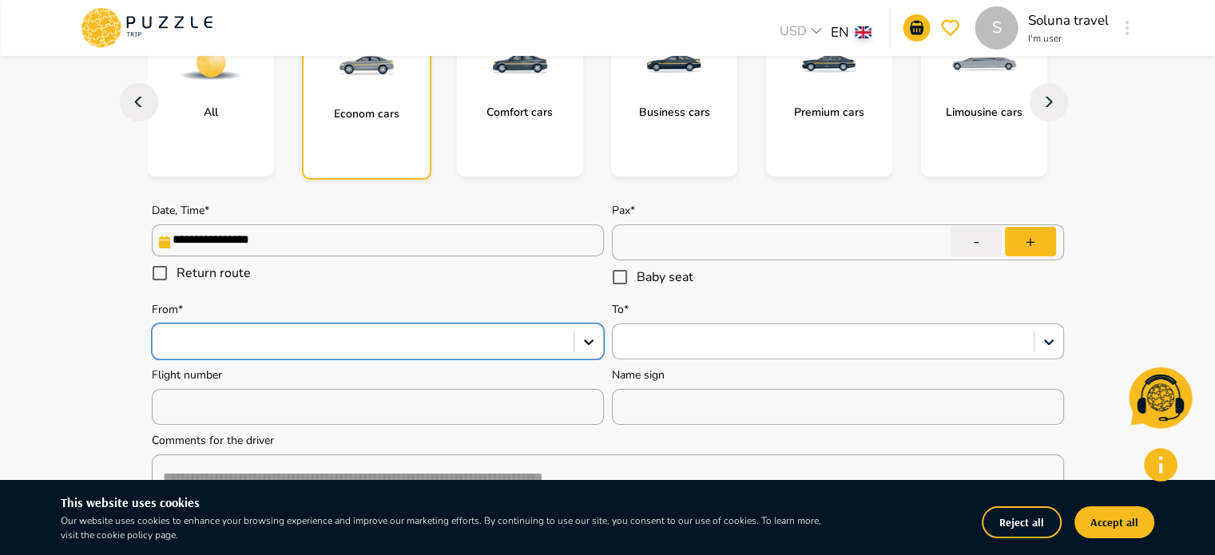
scroll to position [240, 0]
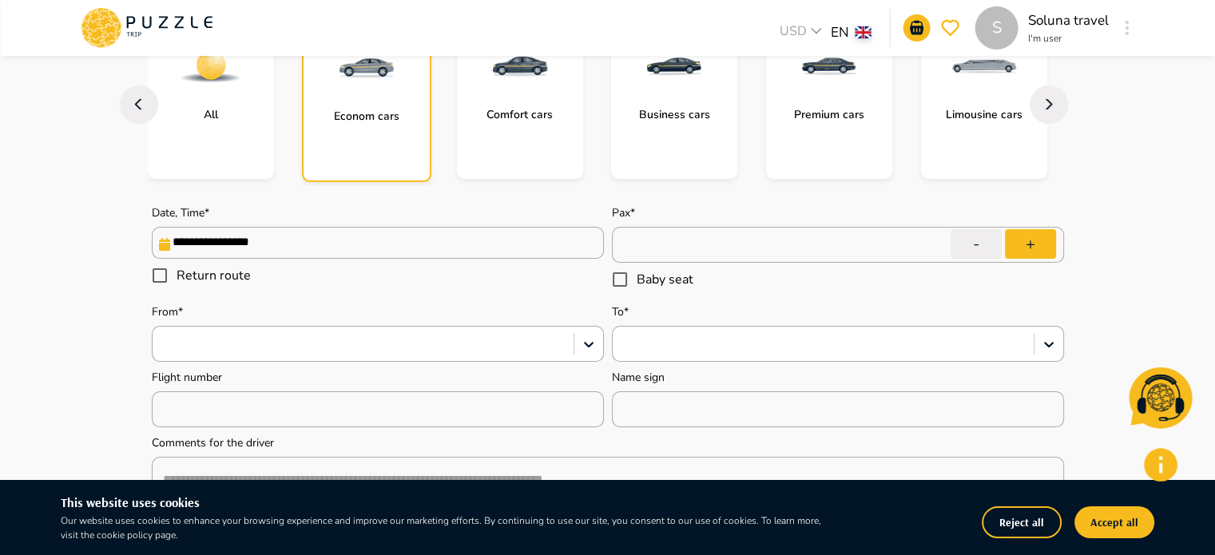
click at [1013, 34] on div "S" at bounding box center [996, 27] width 43 height 43
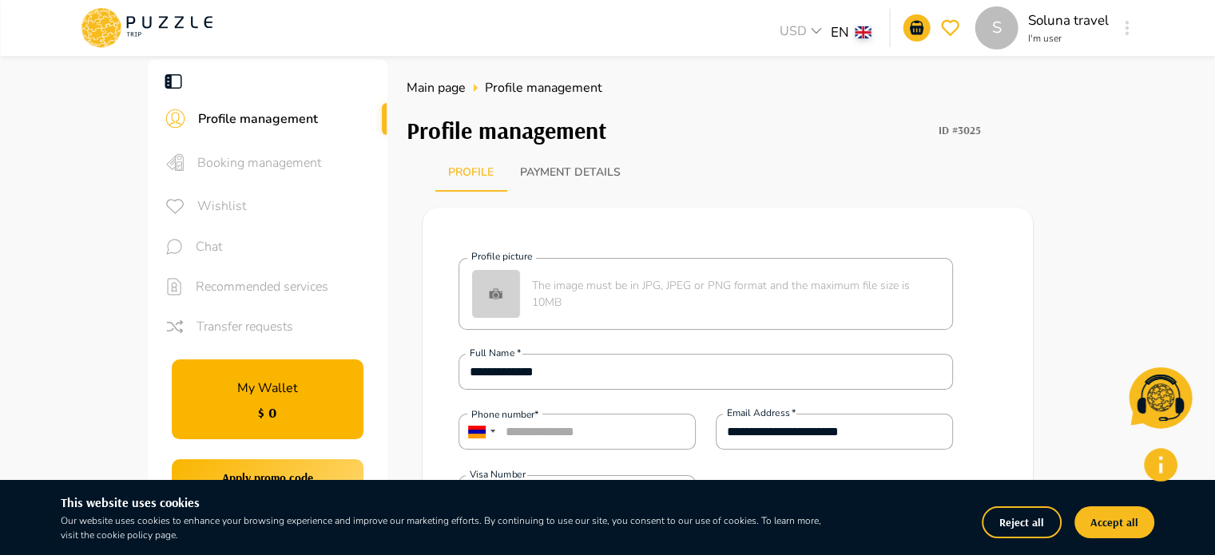
click at [698, 186] on div "Profile Payment details" at bounding box center [742, 172] width 614 height 38
click at [173, 27] on icon at bounding box center [147, 28] width 136 height 42
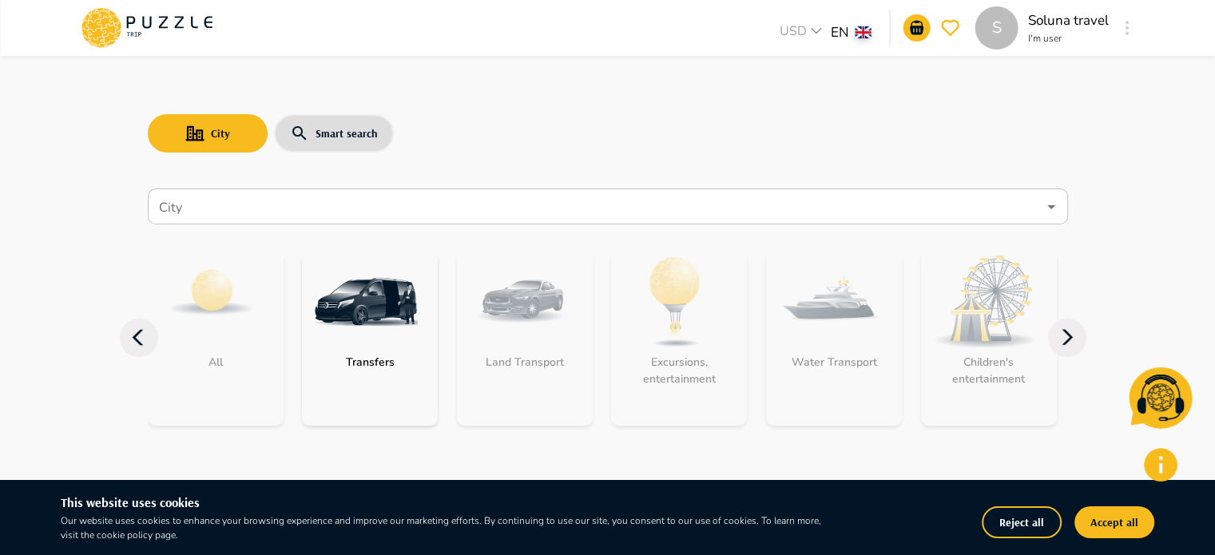
click at [338, 286] on img "category-get_transfer" at bounding box center [366, 302] width 104 height 104
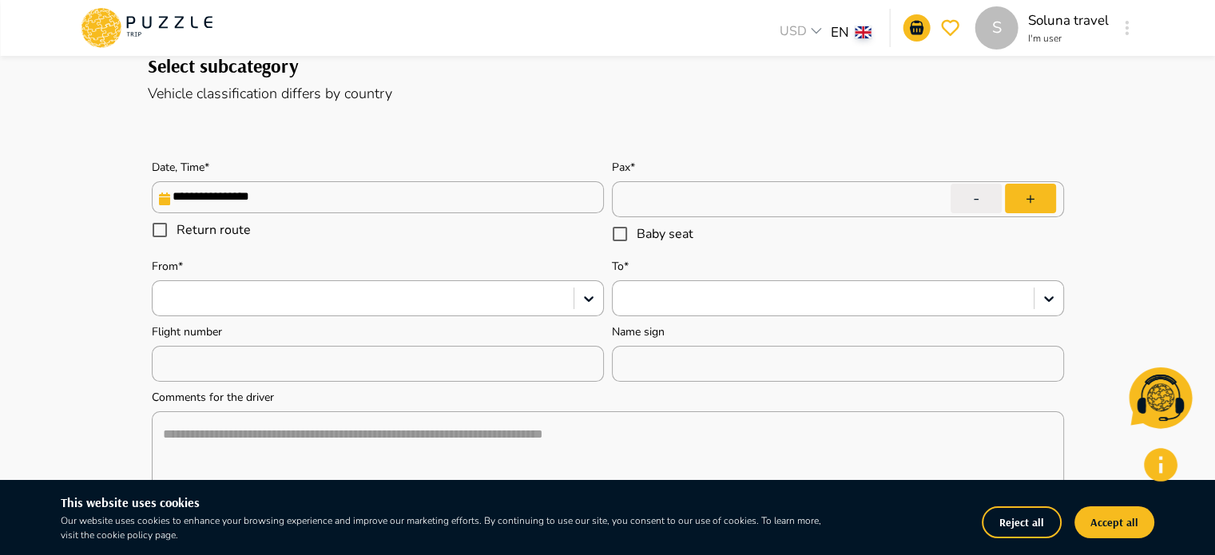
scroll to position [160, 0]
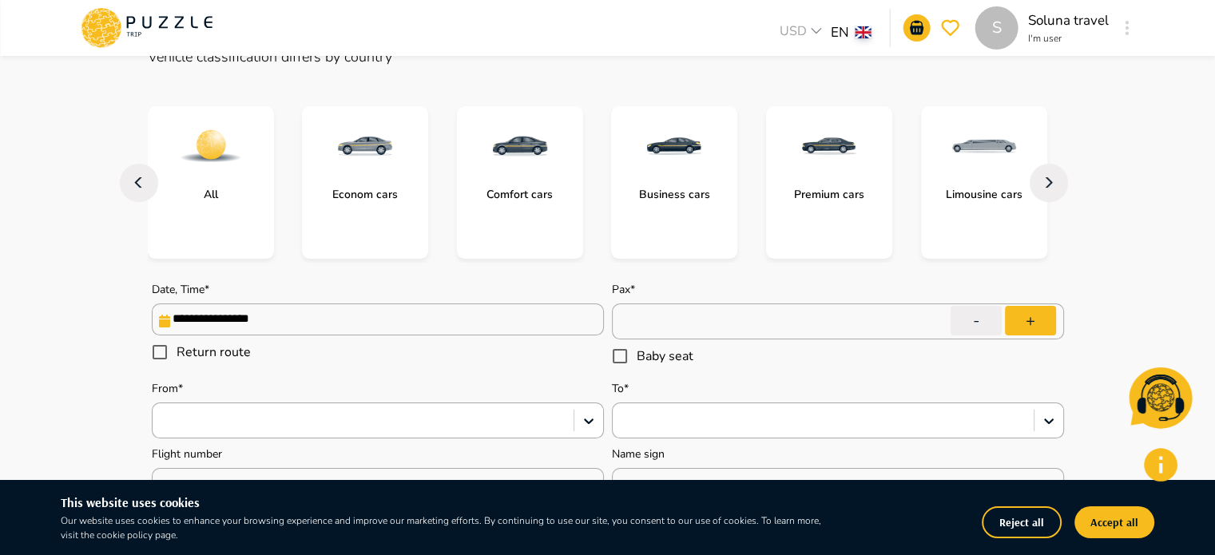
click at [338, 181] on div "subcategory-get_transfer_economy_cars" at bounding box center [365, 146] width 126 height 80
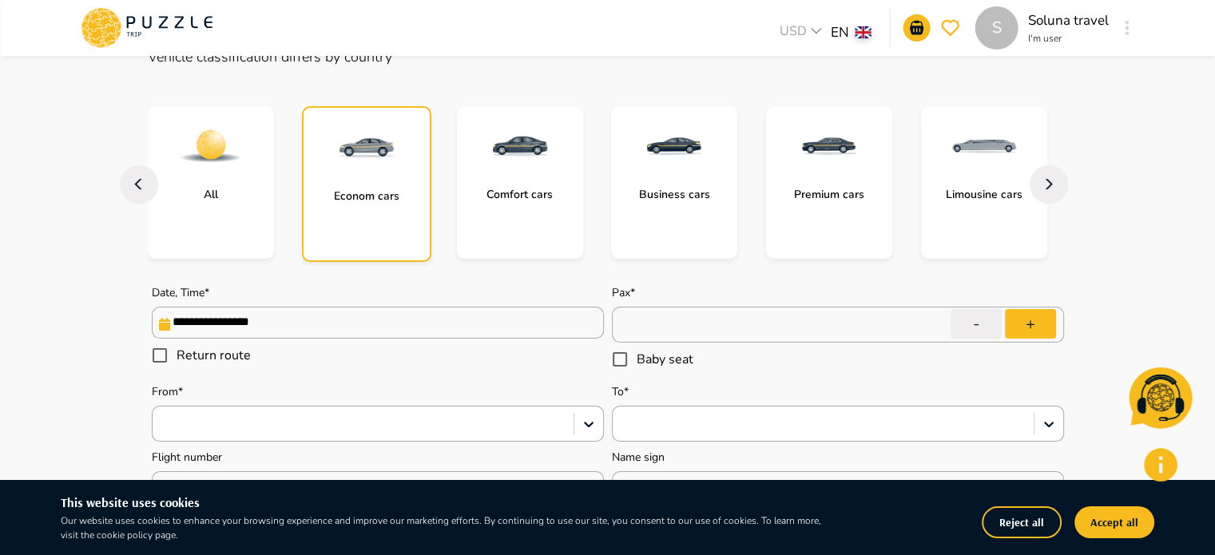
click at [359, 213] on div "Econom cars" at bounding box center [366, 184] width 129 height 156
type textarea "*"
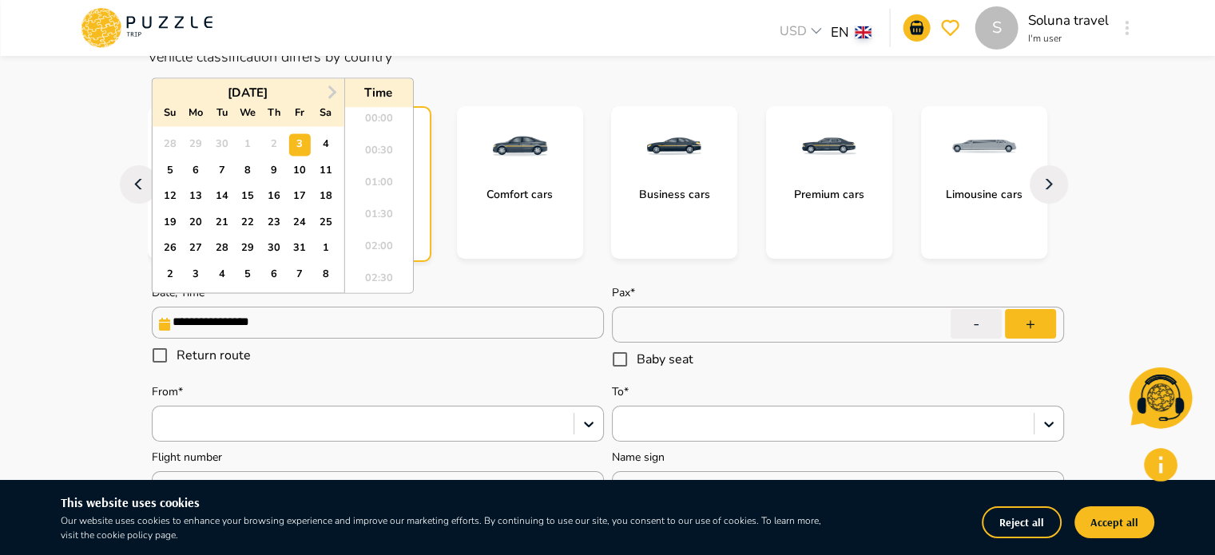
click at [273, 330] on input "**********" at bounding box center [378, 323] width 452 height 32
click at [321, 172] on div "11" at bounding box center [326, 171] width 22 height 22
type input "**********"
type textarea "*"
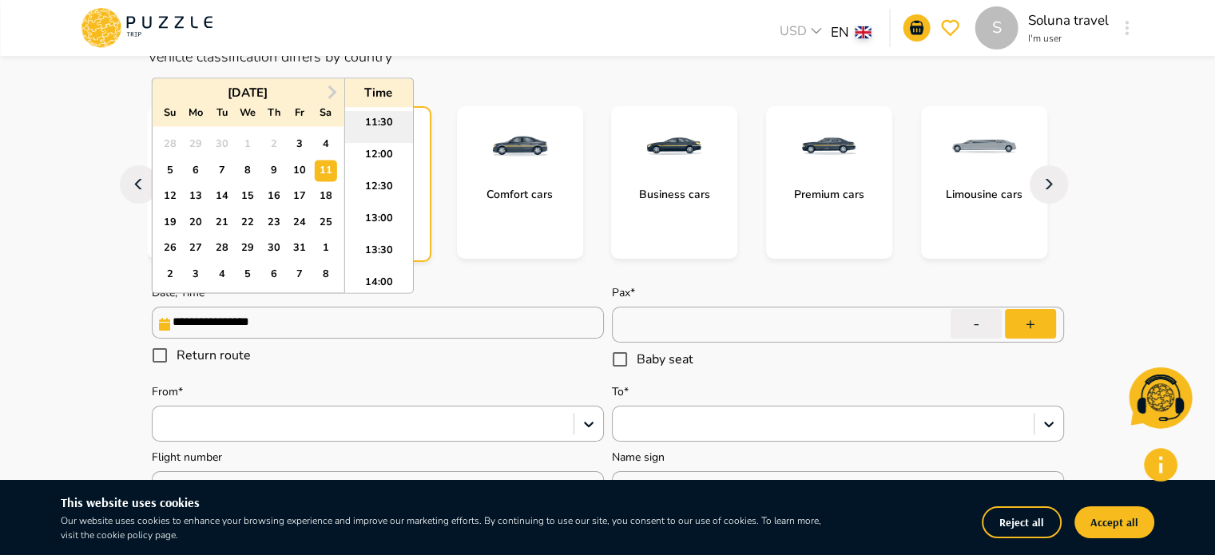
scroll to position [706, 0]
click at [382, 176] on li "12:00" at bounding box center [378, 184] width 68 height 32
type input "**********"
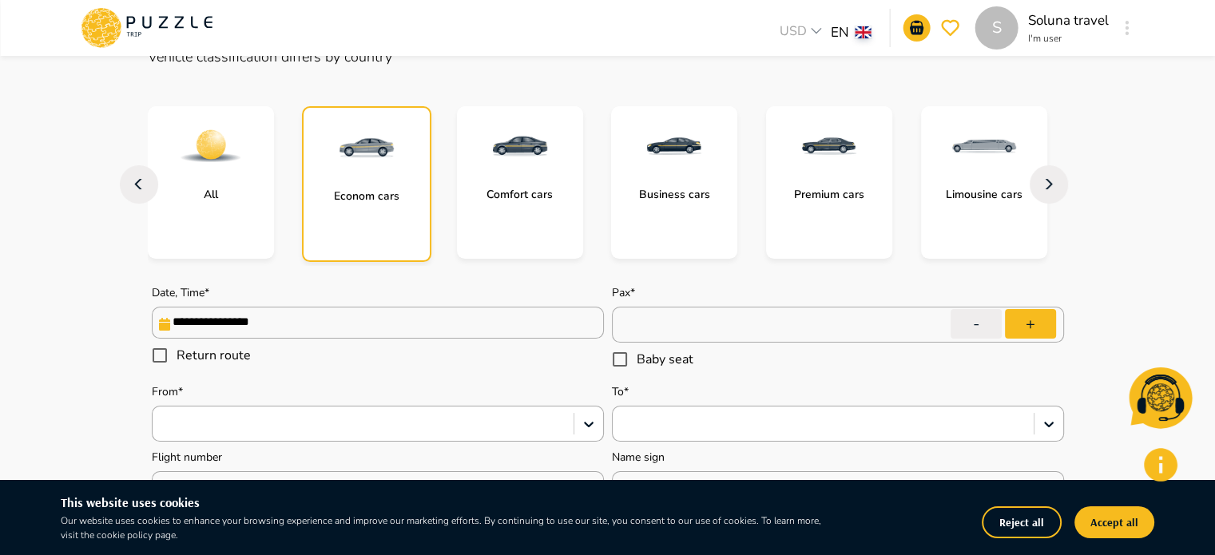
type textarea "*"
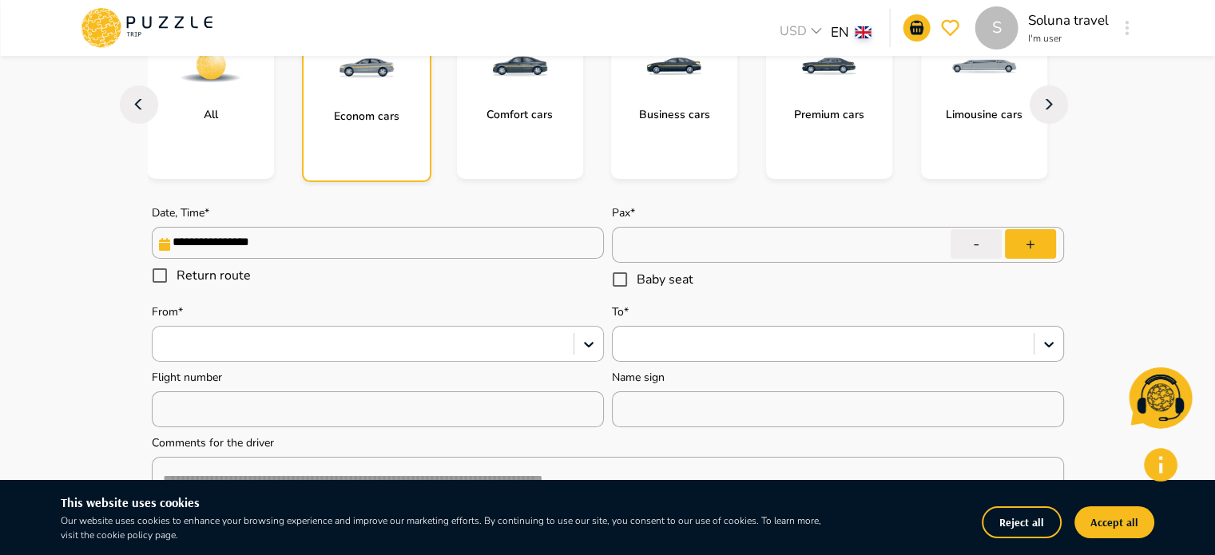
click at [221, 335] on div at bounding box center [363, 344] width 405 height 21
drag, startPoint x: 339, startPoint y: 372, endPoint x: 414, endPoint y: 395, distance: 78.4
click at [344, 375] on div "No options" at bounding box center [378, 386] width 452 height 30
click at [415, 394] on div "No options" at bounding box center [378, 386] width 452 height 30
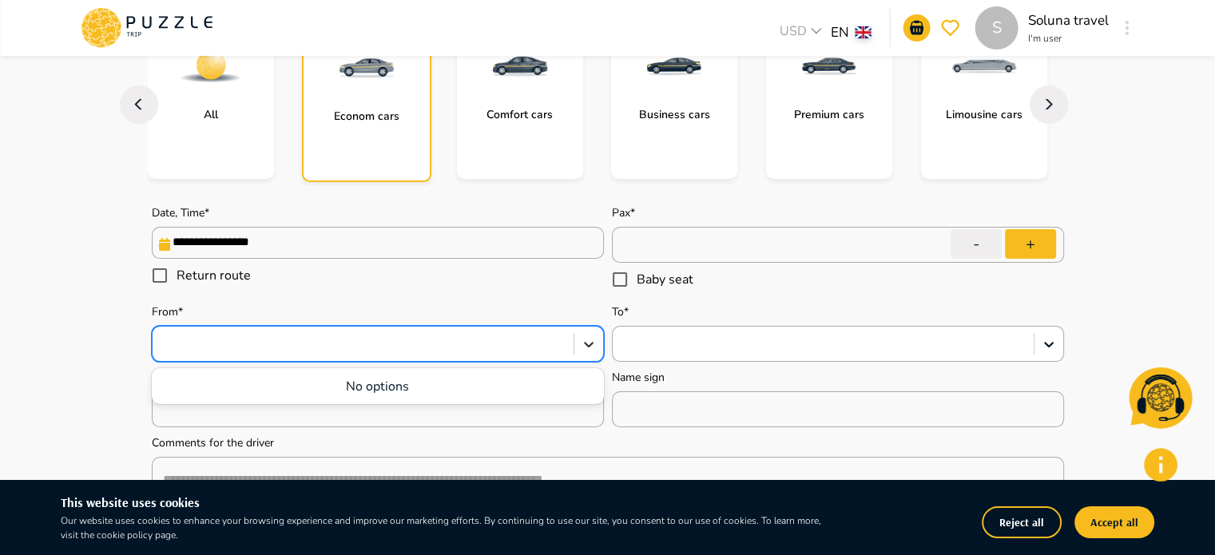
click at [591, 347] on icon at bounding box center [589, 344] width 16 height 16
click at [457, 353] on div at bounding box center [363, 344] width 405 height 21
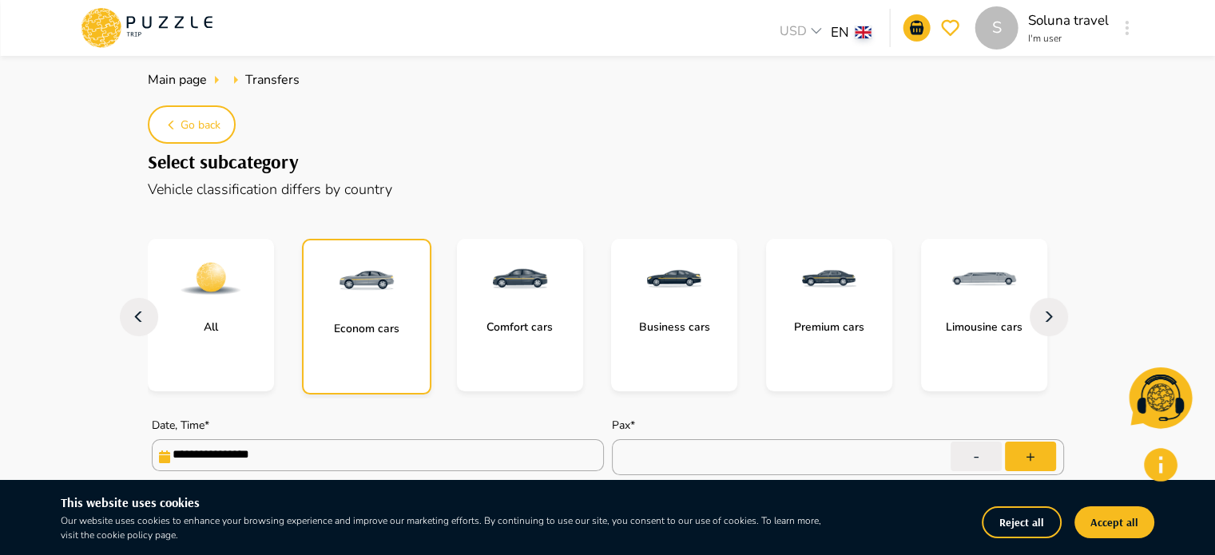
scroll to position [0, 0]
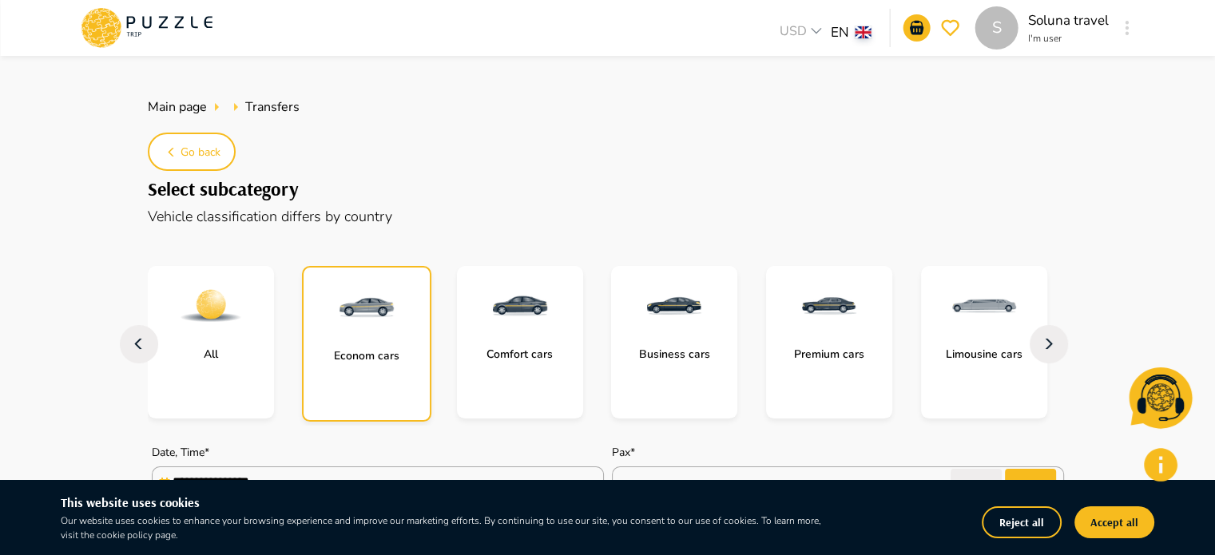
click at [168, 18] on icon at bounding box center [147, 28] width 136 height 42
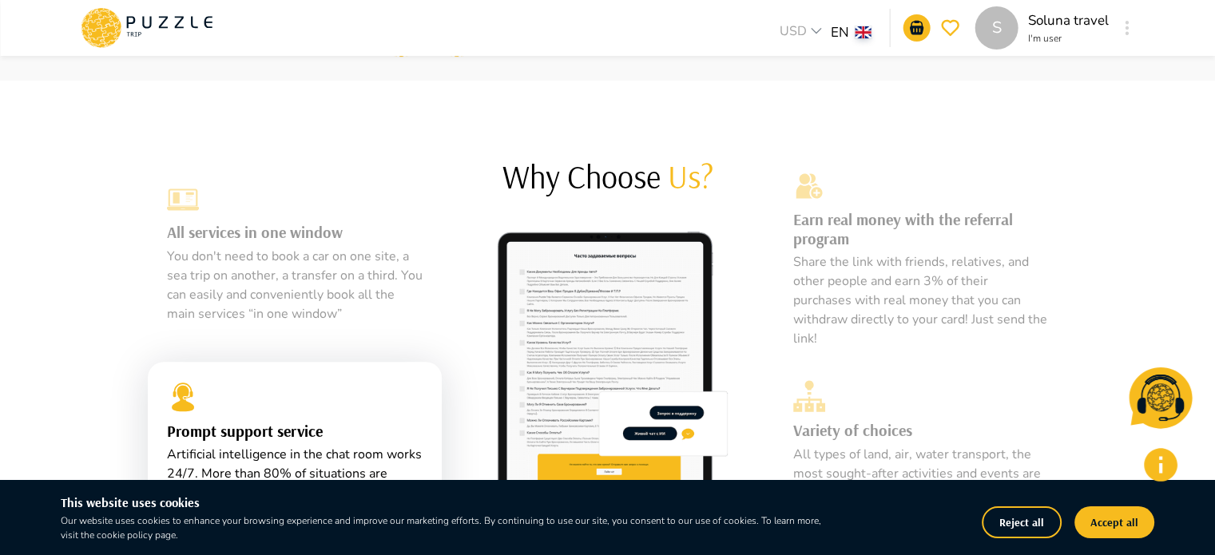
scroll to position [719, 0]
